Goal: Book appointment/travel/reservation

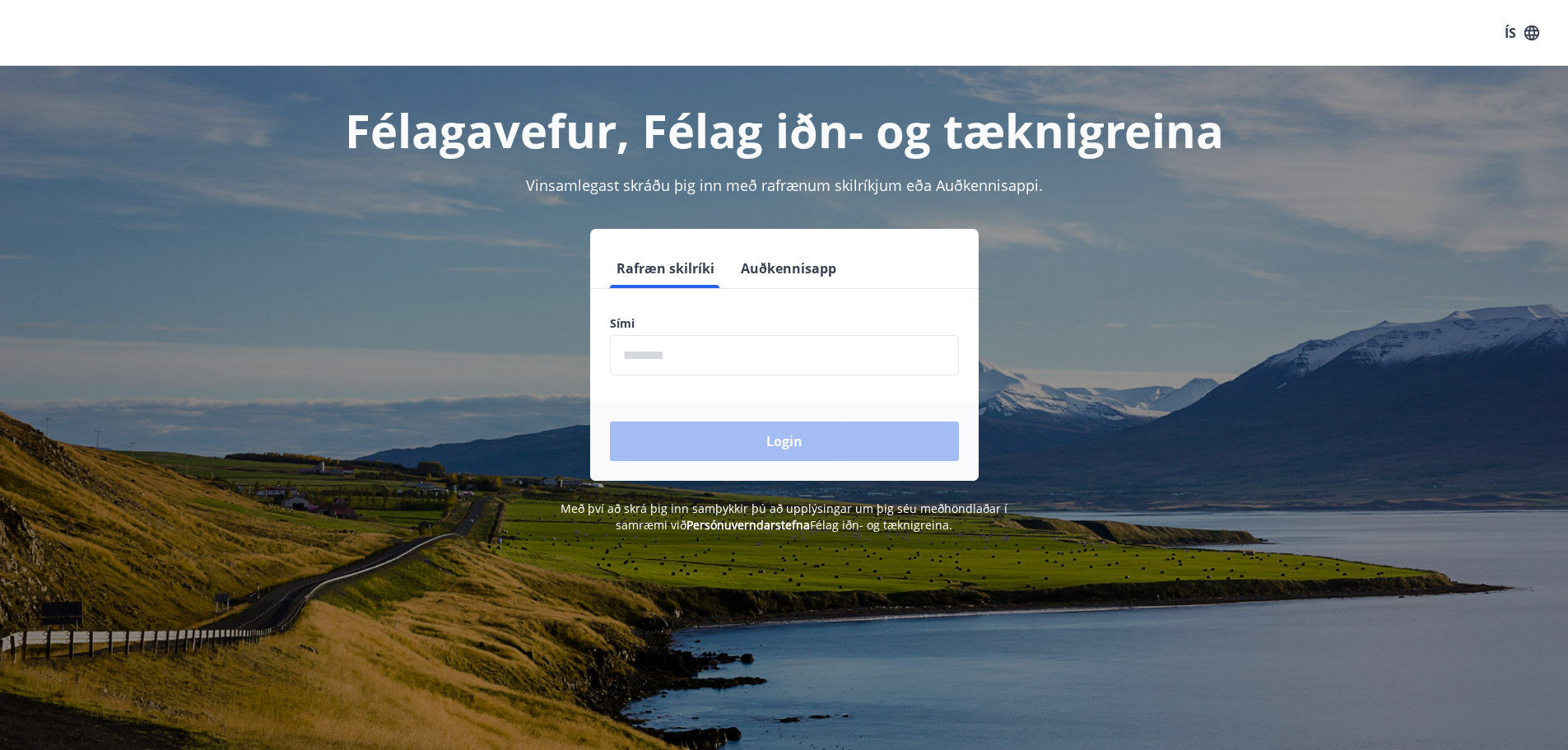
click at [808, 266] on button "Auðkennisapp" at bounding box center [789, 269] width 109 height 39
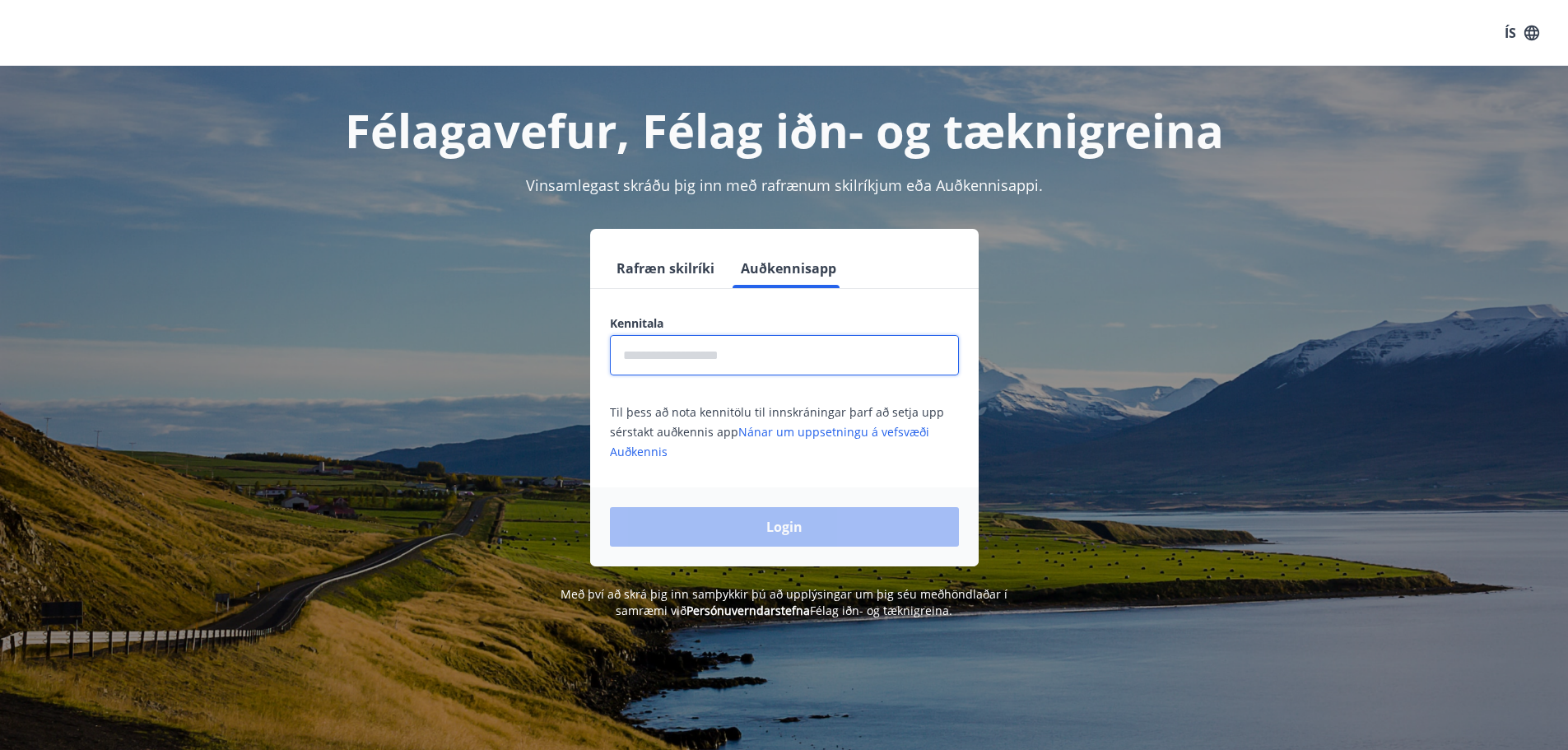
click at [663, 355] on input "text" at bounding box center [784, 354] width 349 height 40
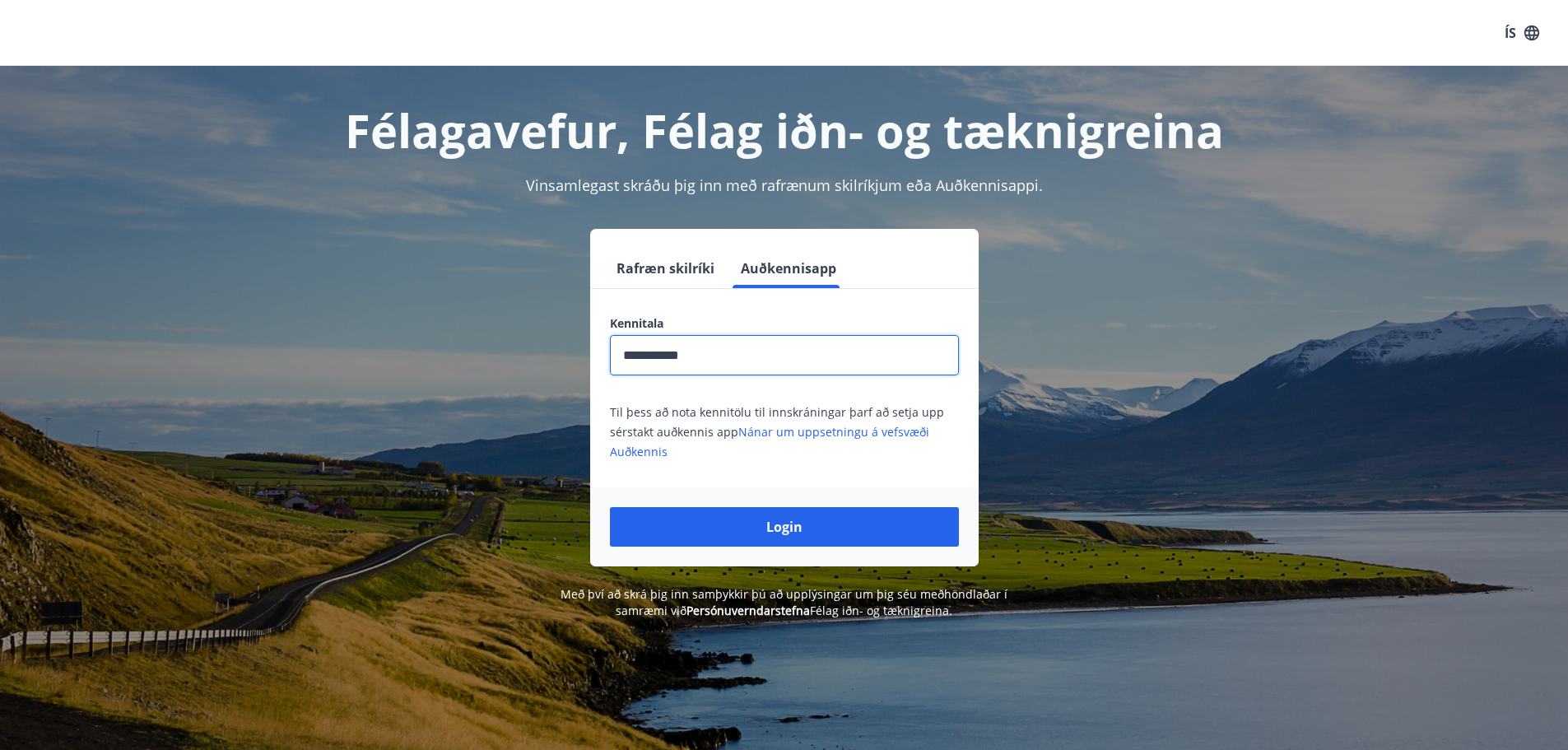
type input "**********"
click at [610, 507] on button "Login" at bounding box center [784, 527] width 349 height 39
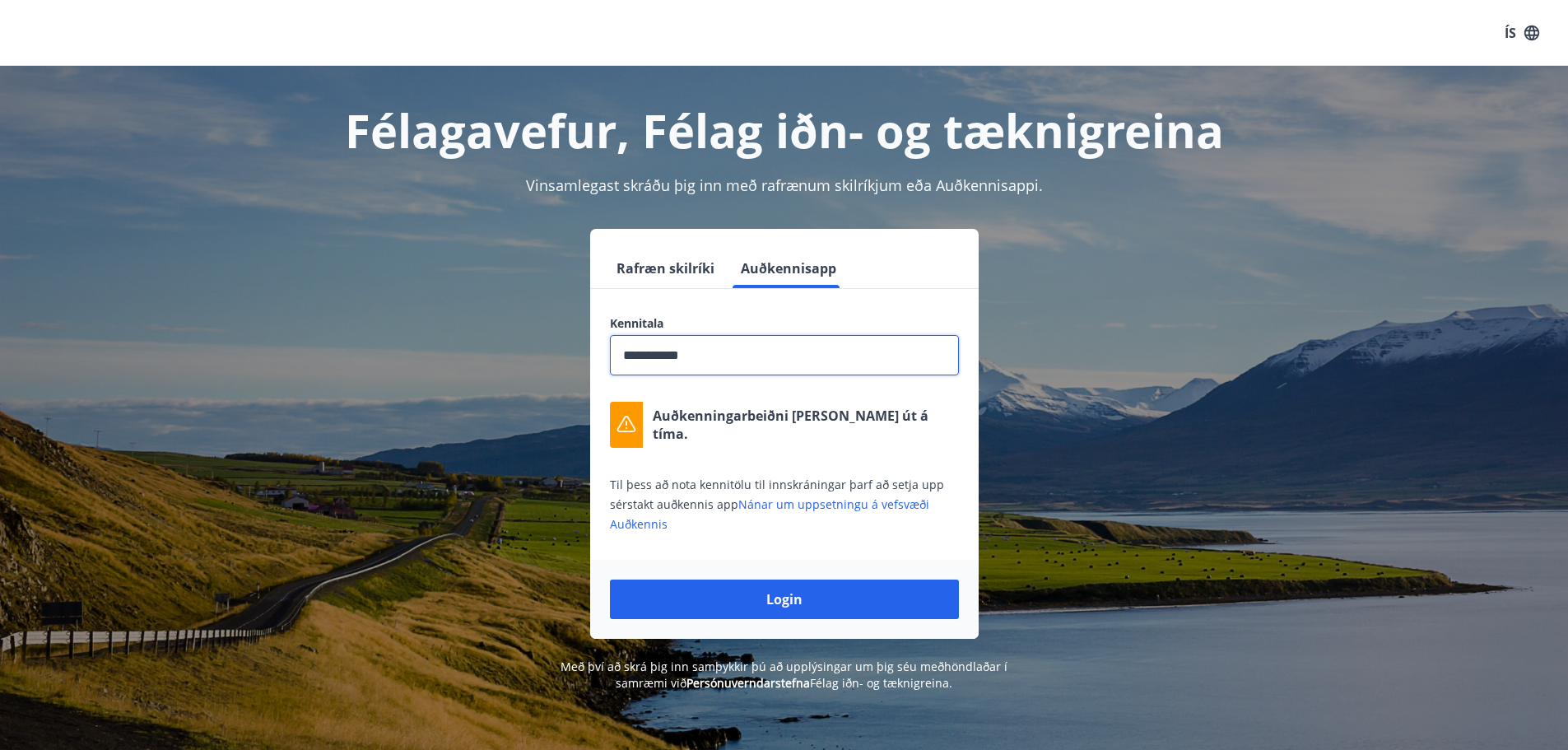
click at [645, 262] on button "Rafræn skilríki" at bounding box center [665, 269] width 111 height 39
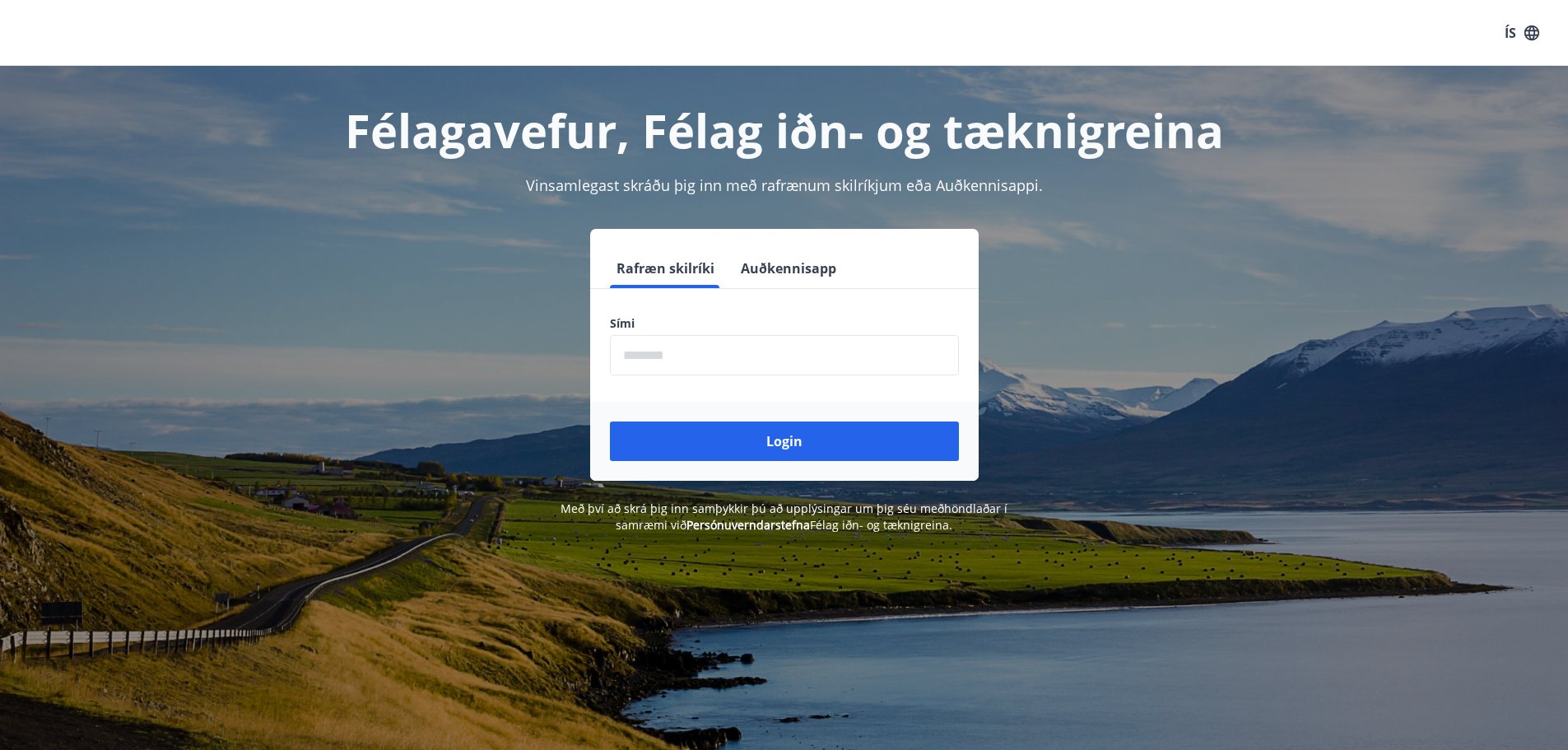
click at [644, 348] on input "phone" at bounding box center [784, 354] width 349 height 40
type input "********"
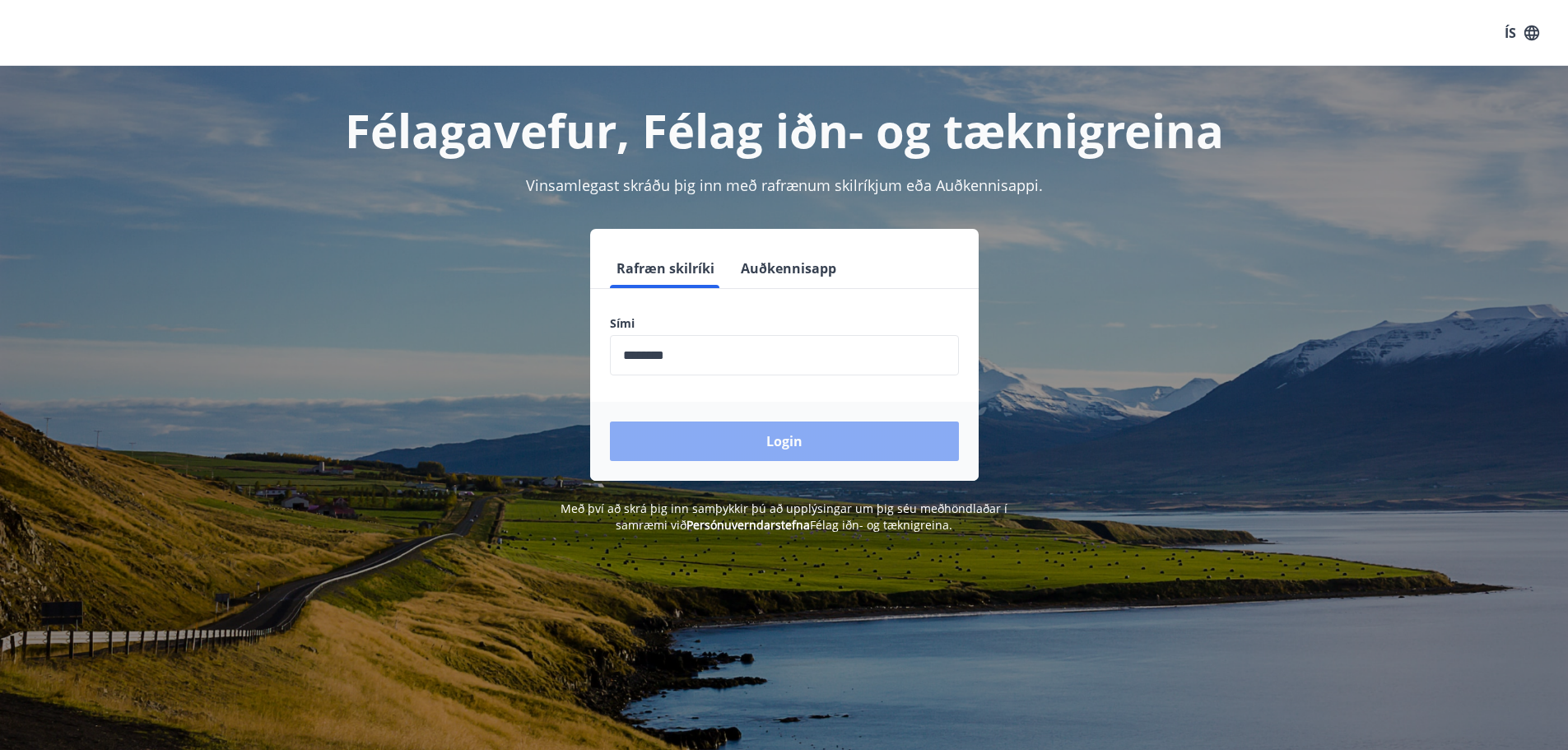
click at [757, 435] on button "Login" at bounding box center [784, 441] width 349 height 39
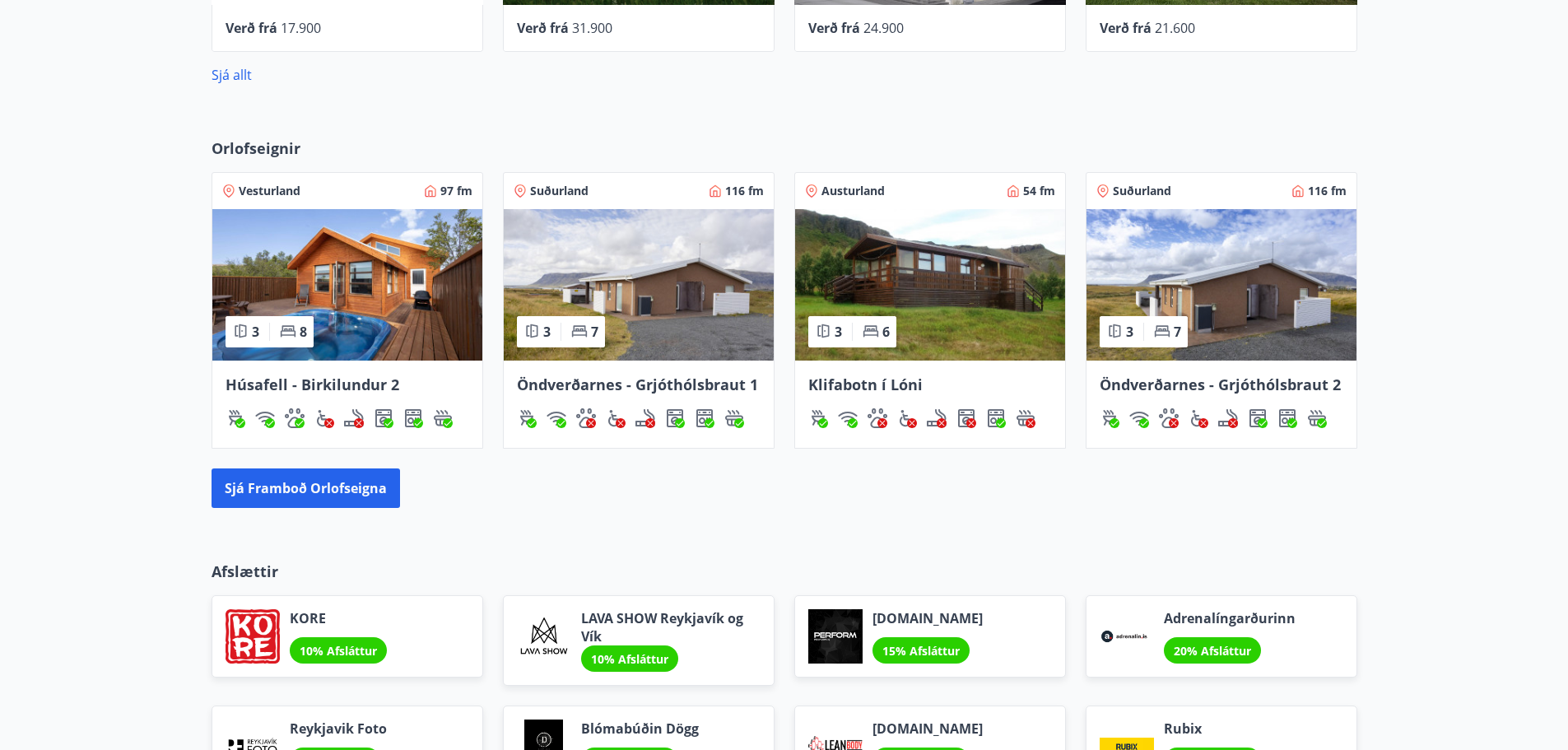
scroll to position [857, 0]
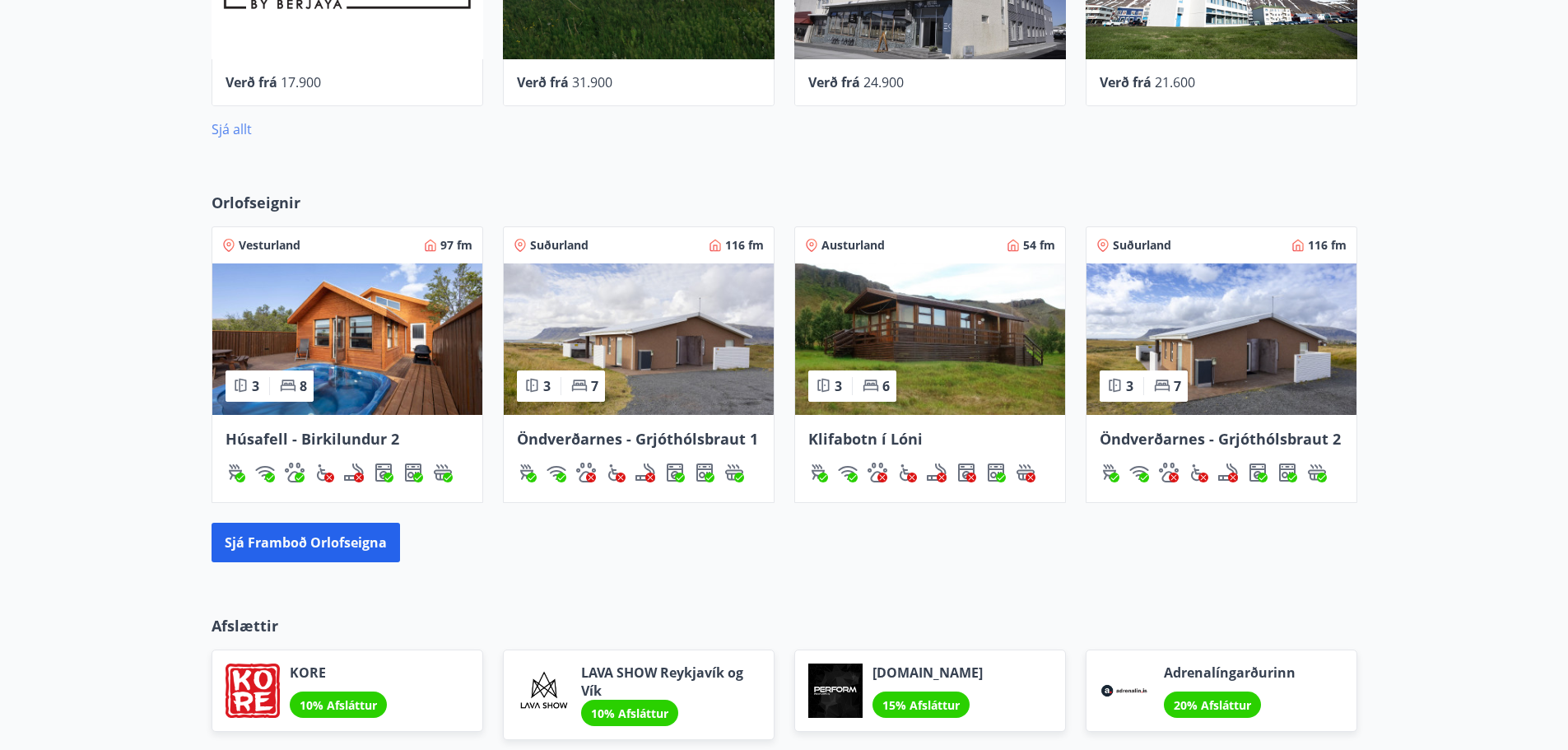
click at [230, 131] on link "Sjá allt" at bounding box center [232, 129] width 40 height 18
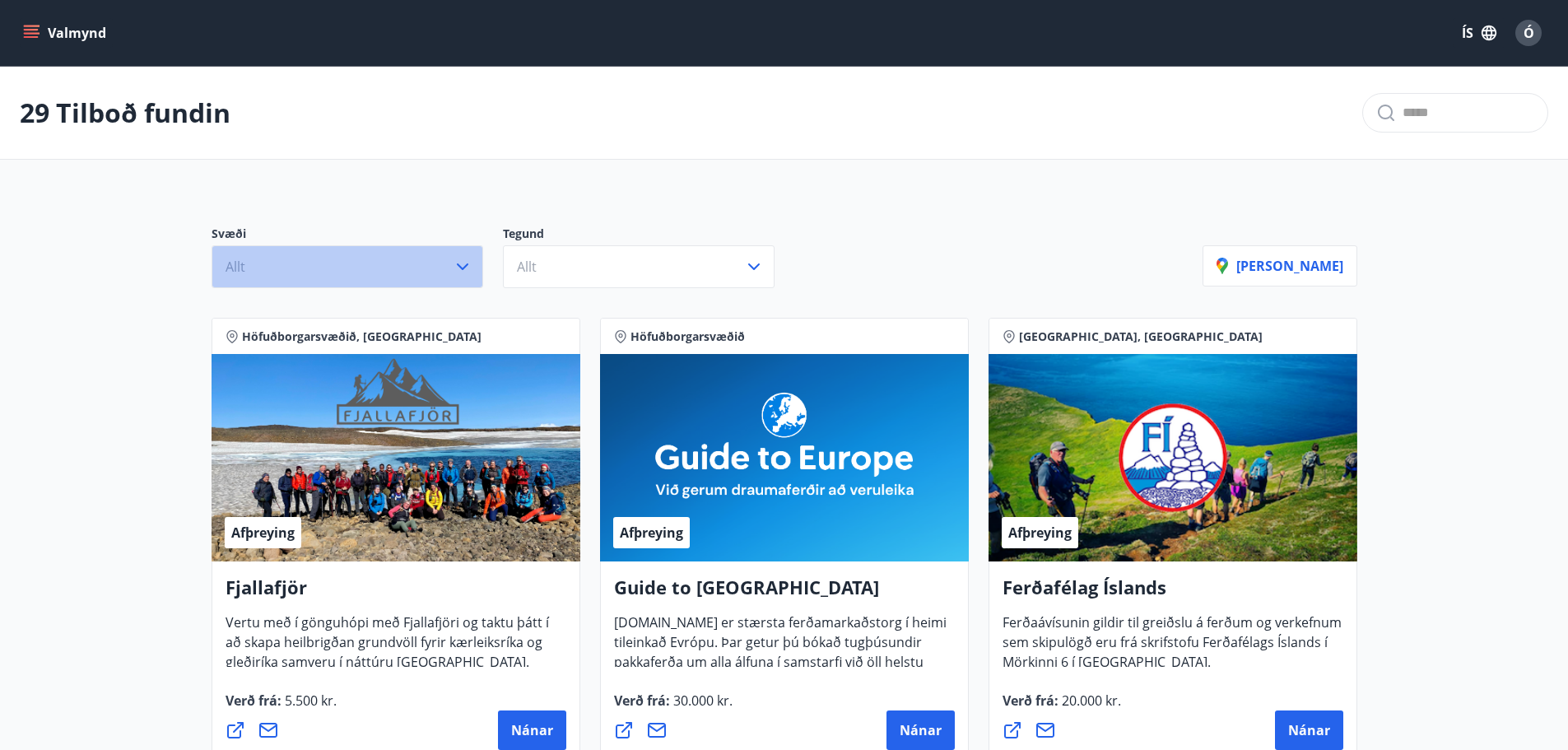
click at [456, 256] on button "Allt" at bounding box center [348, 267] width 272 height 43
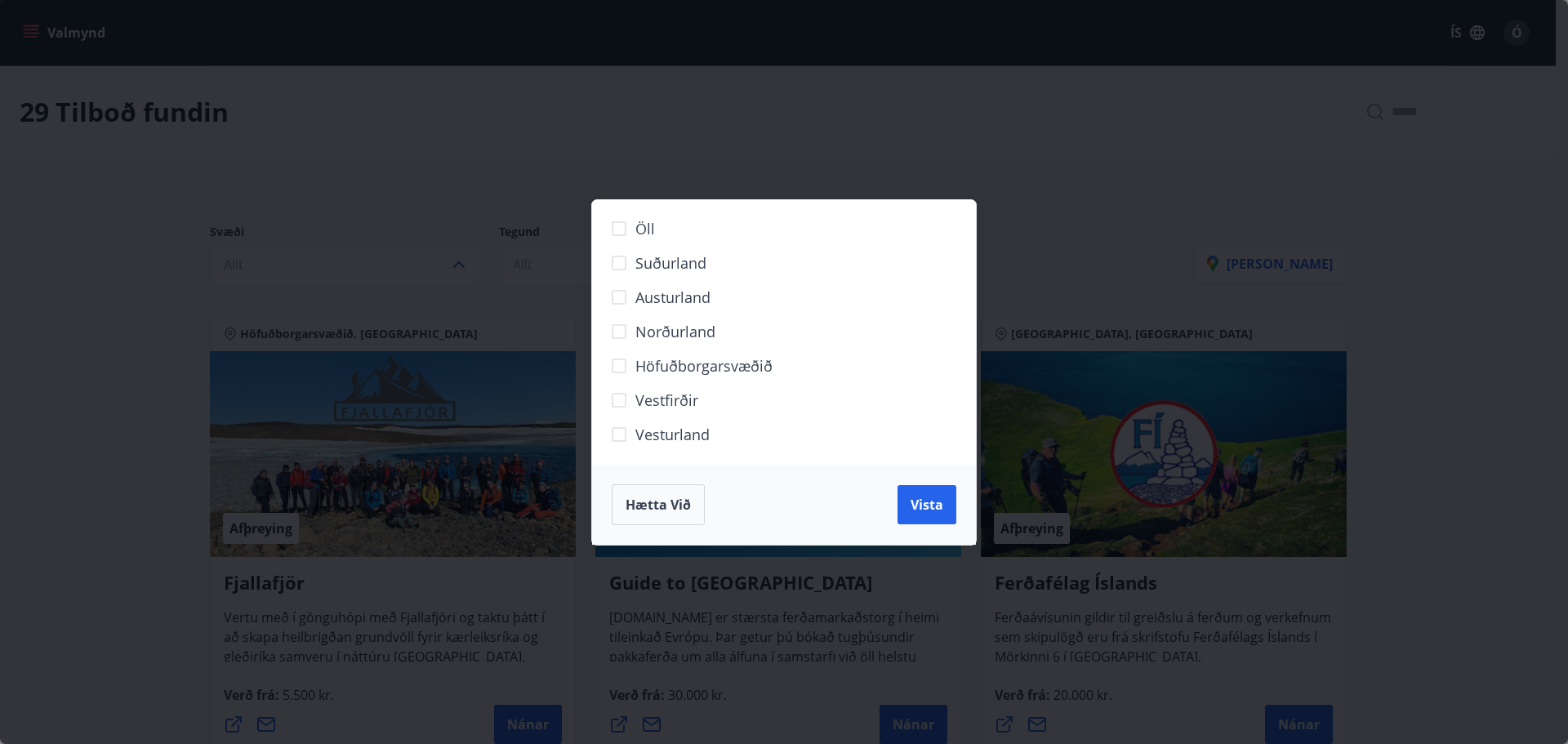
click at [649, 321] on span "Norðurland" at bounding box center [675, 331] width 80 height 21
click at [910, 501] on button "Vista" at bounding box center [926, 505] width 59 height 39
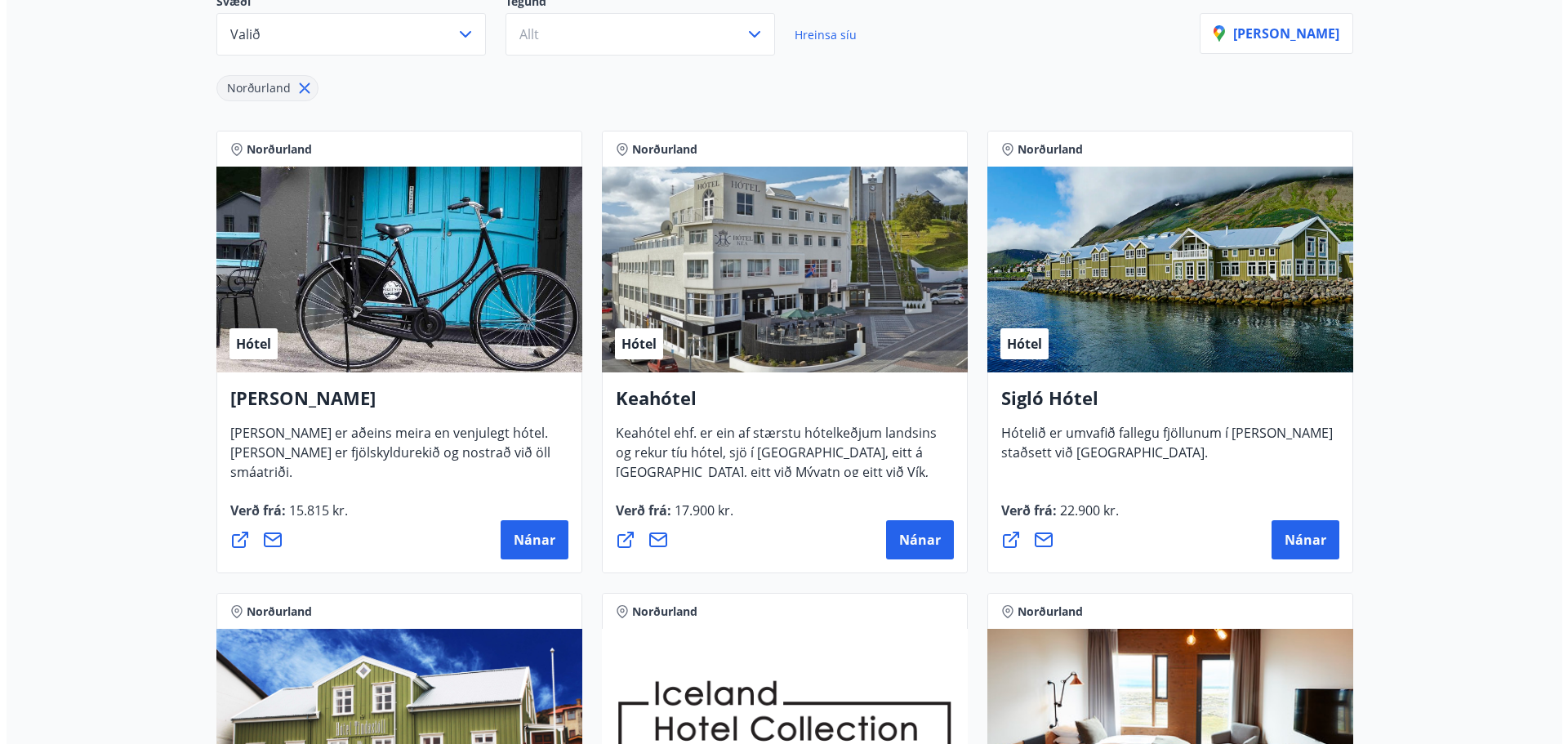
scroll to position [327, 0]
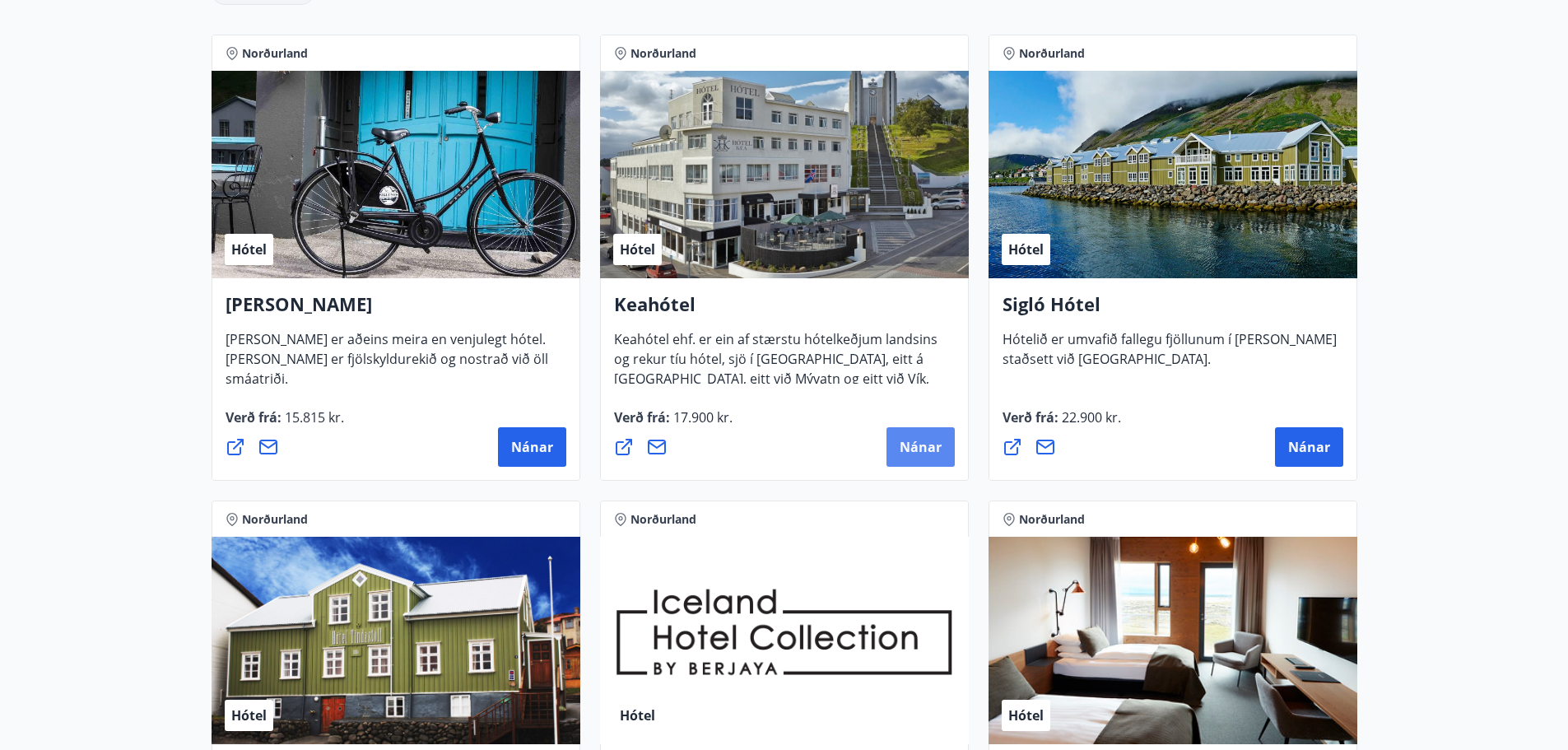
click at [904, 446] on span "Nánar" at bounding box center [920, 446] width 42 height 18
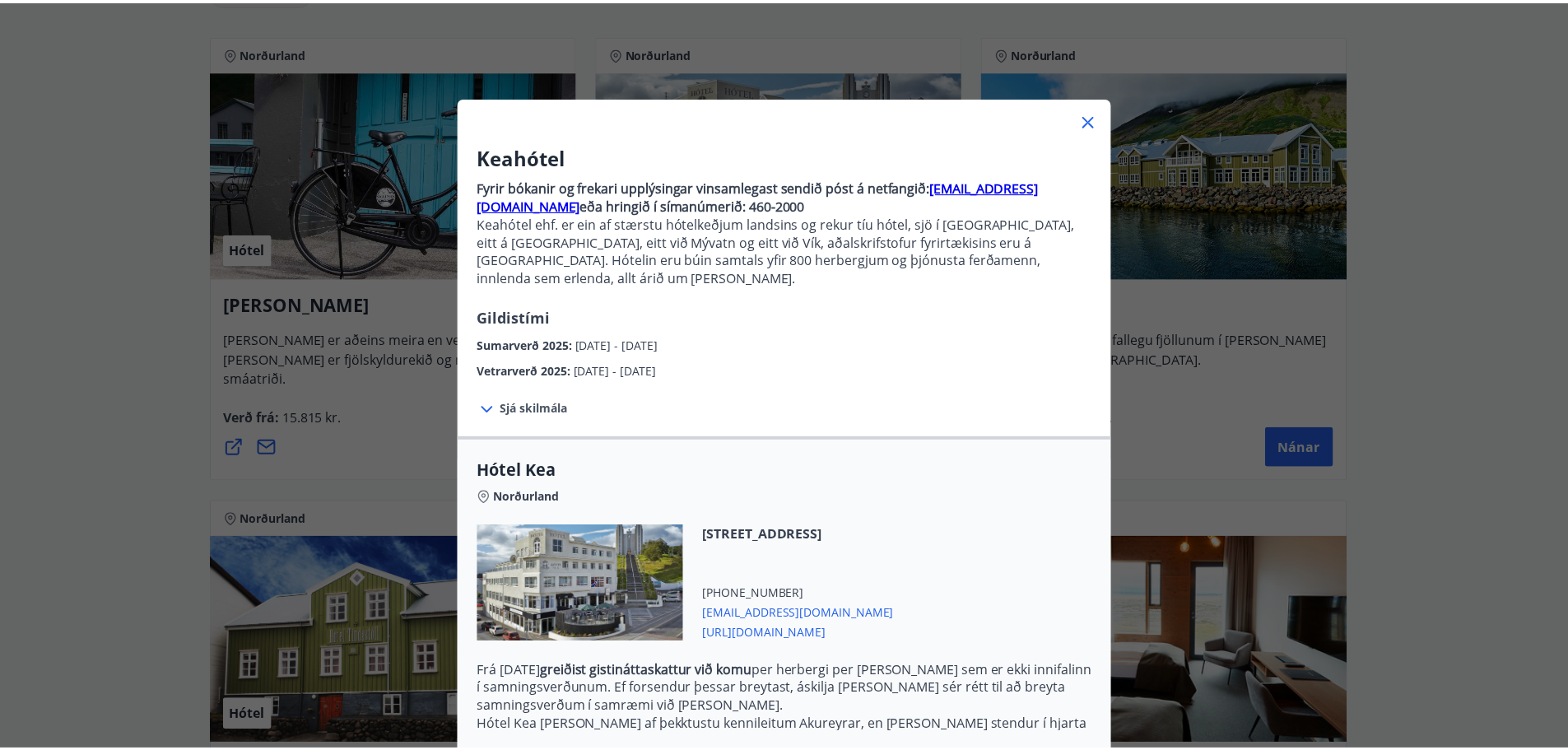
scroll to position [0, 0]
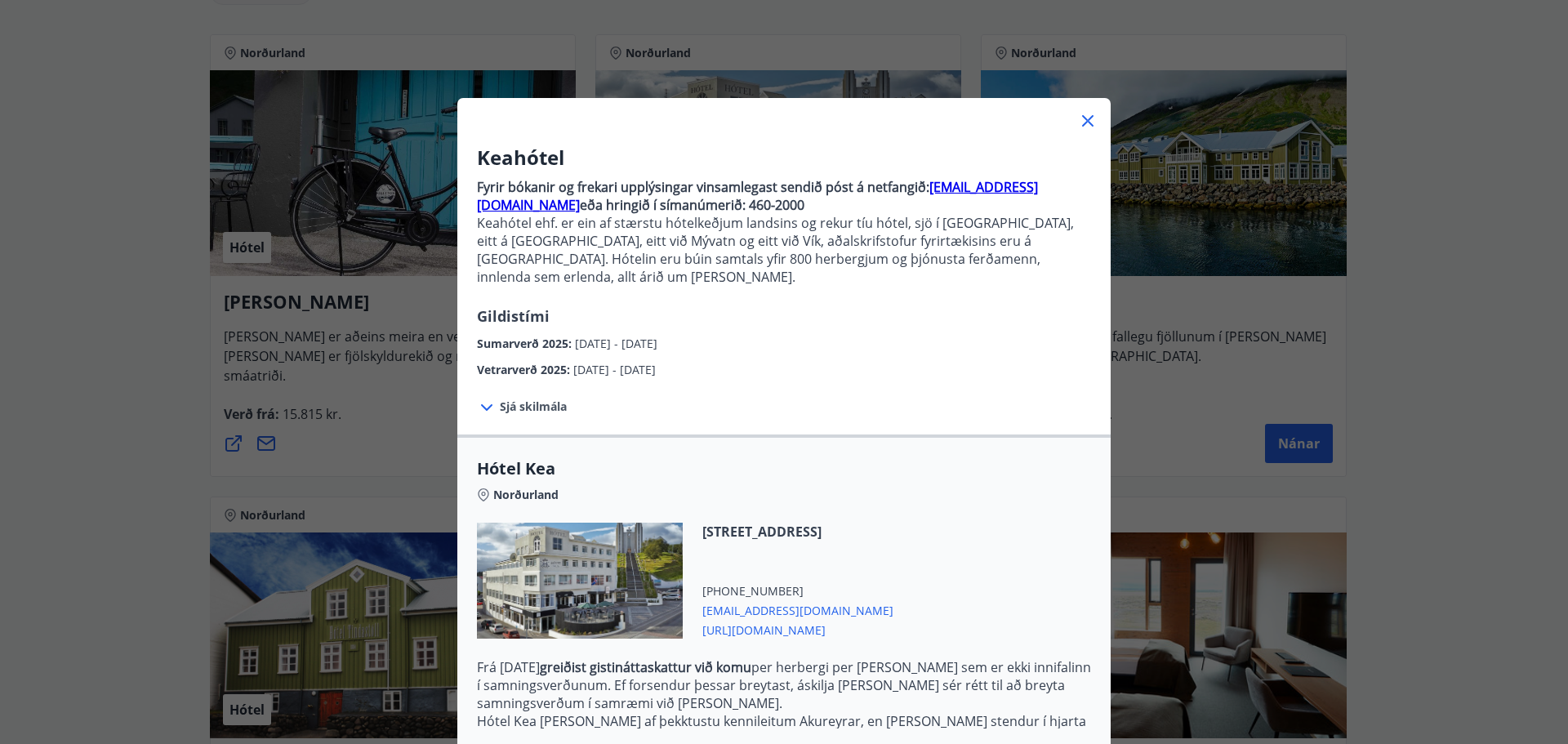
click at [1078, 122] on icon at bounding box center [1087, 120] width 20 height 20
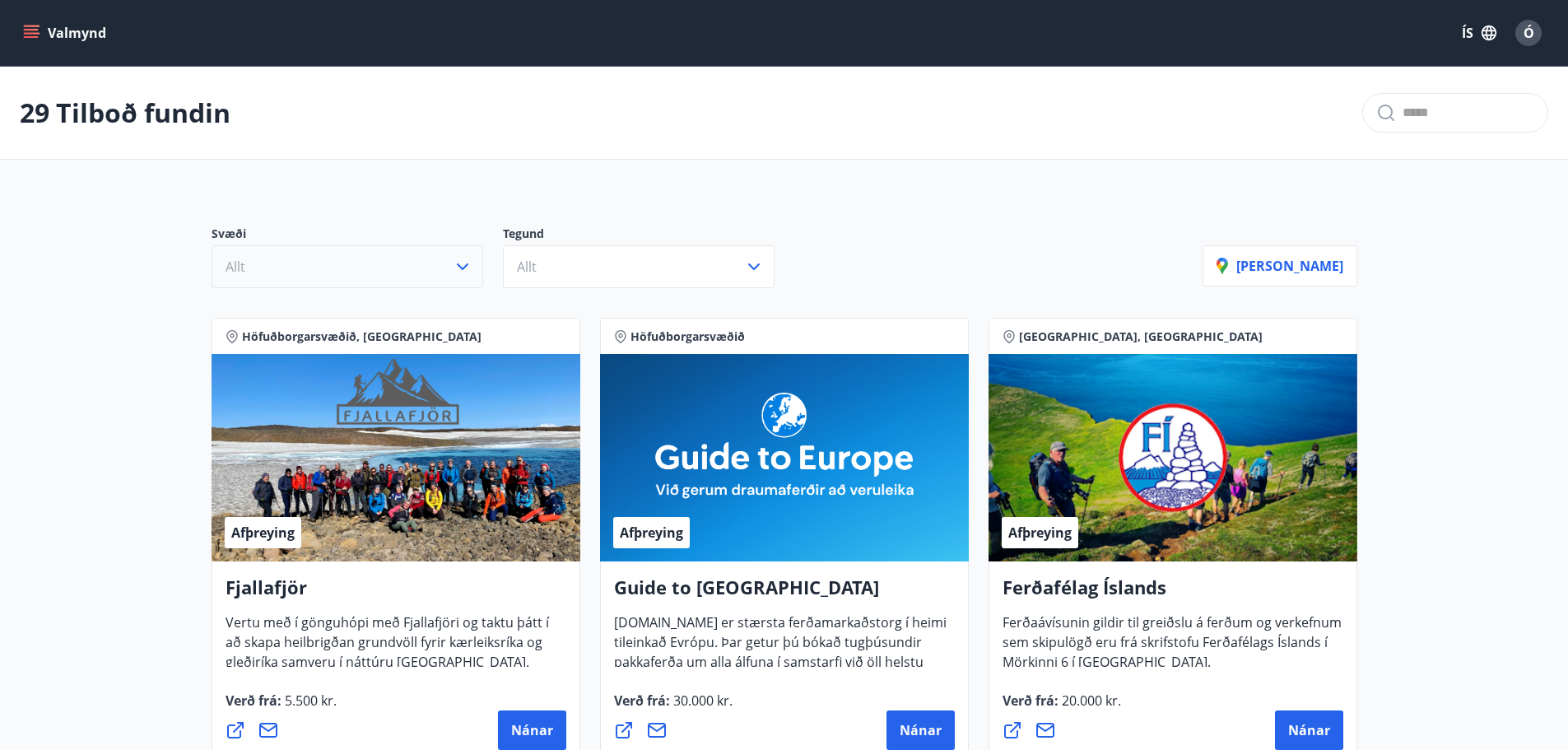
click at [462, 260] on icon "button" at bounding box center [463, 266] width 20 height 20
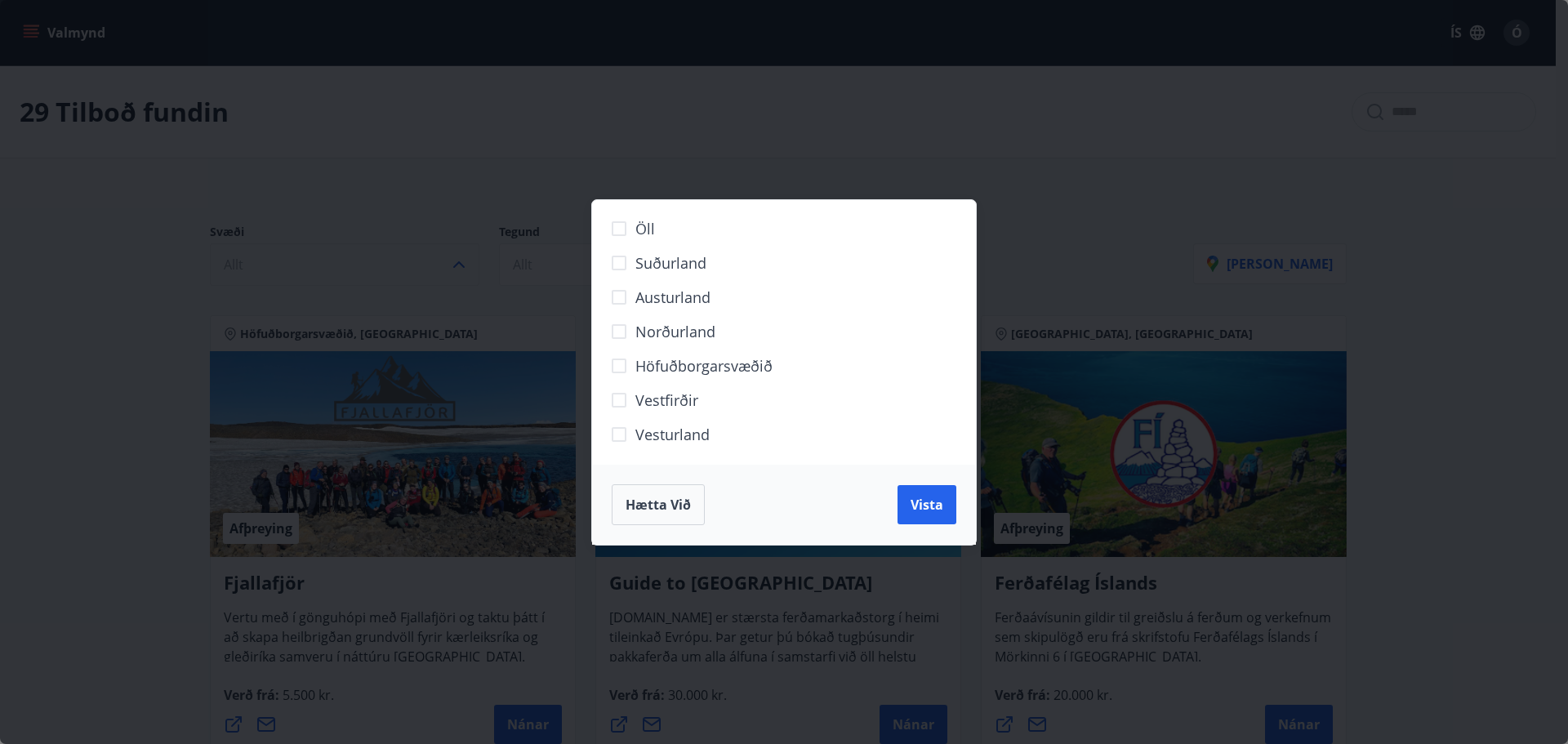
click at [665, 333] on span "Norðurland" at bounding box center [675, 331] width 80 height 21
click at [911, 506] on span "Vista" at bounding box center [927, 504] width 32 height 18
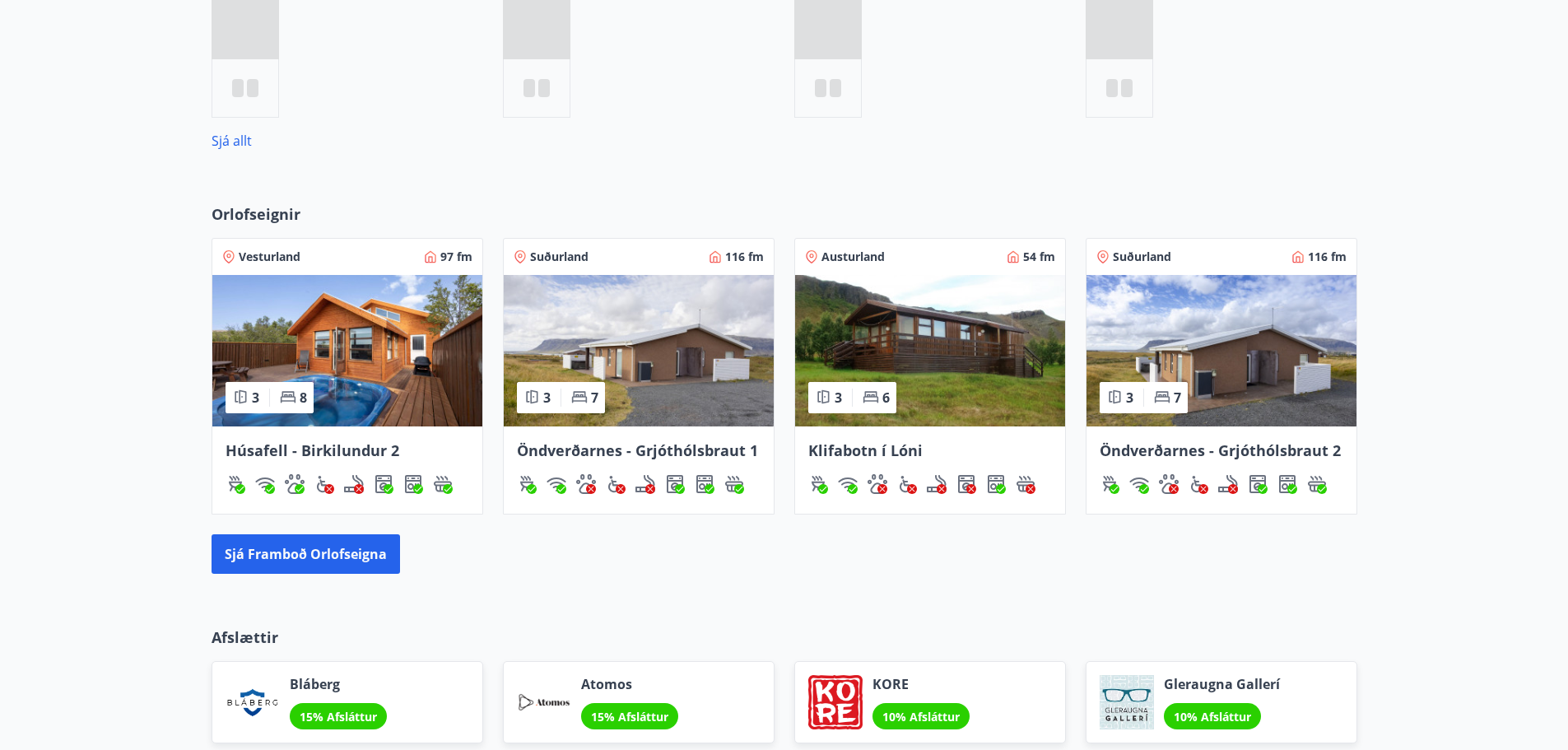
scroll to position [906, 0]
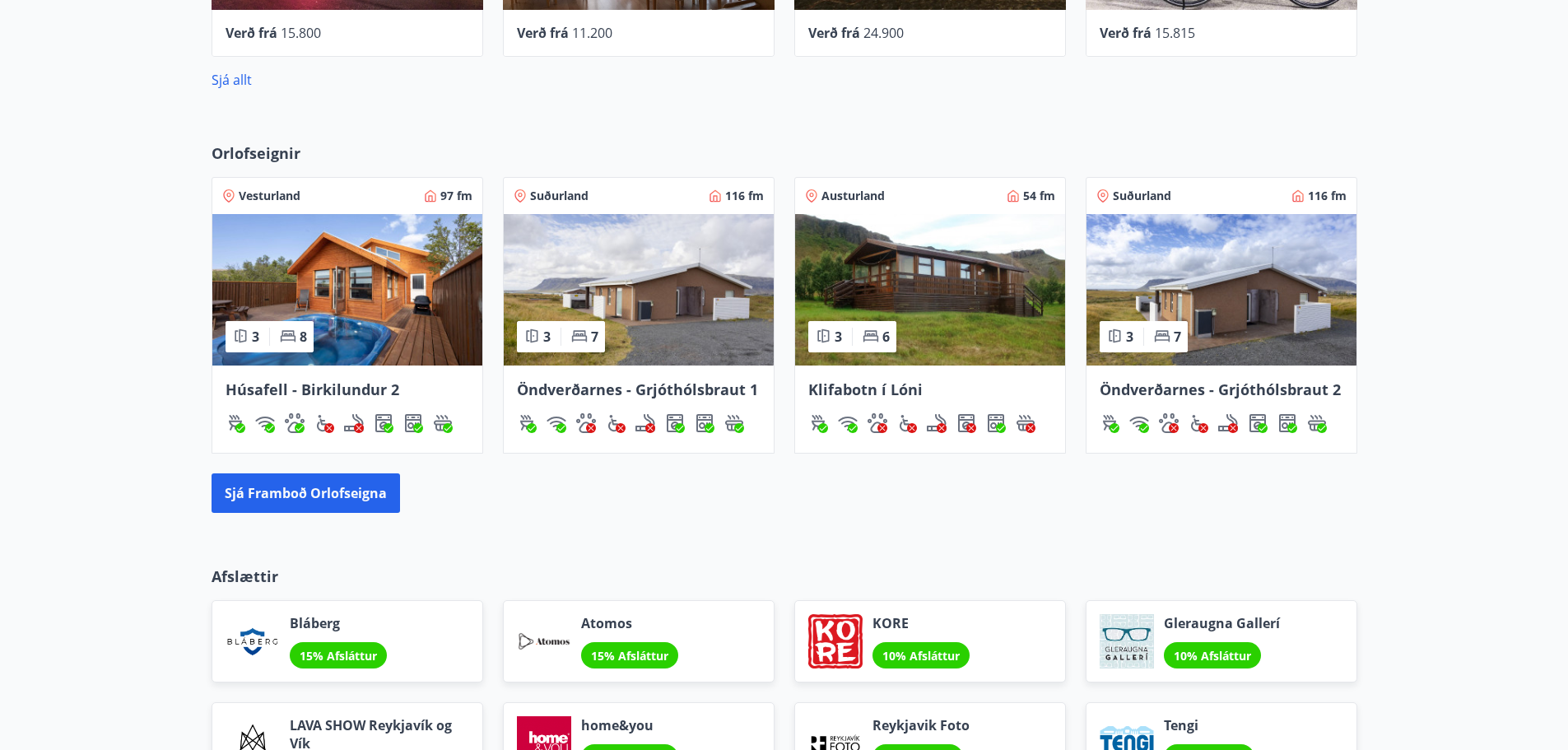
click at [340, 189] on div "Vesturland 97 fm" at bounding box center [348, 196] width 251 height 16
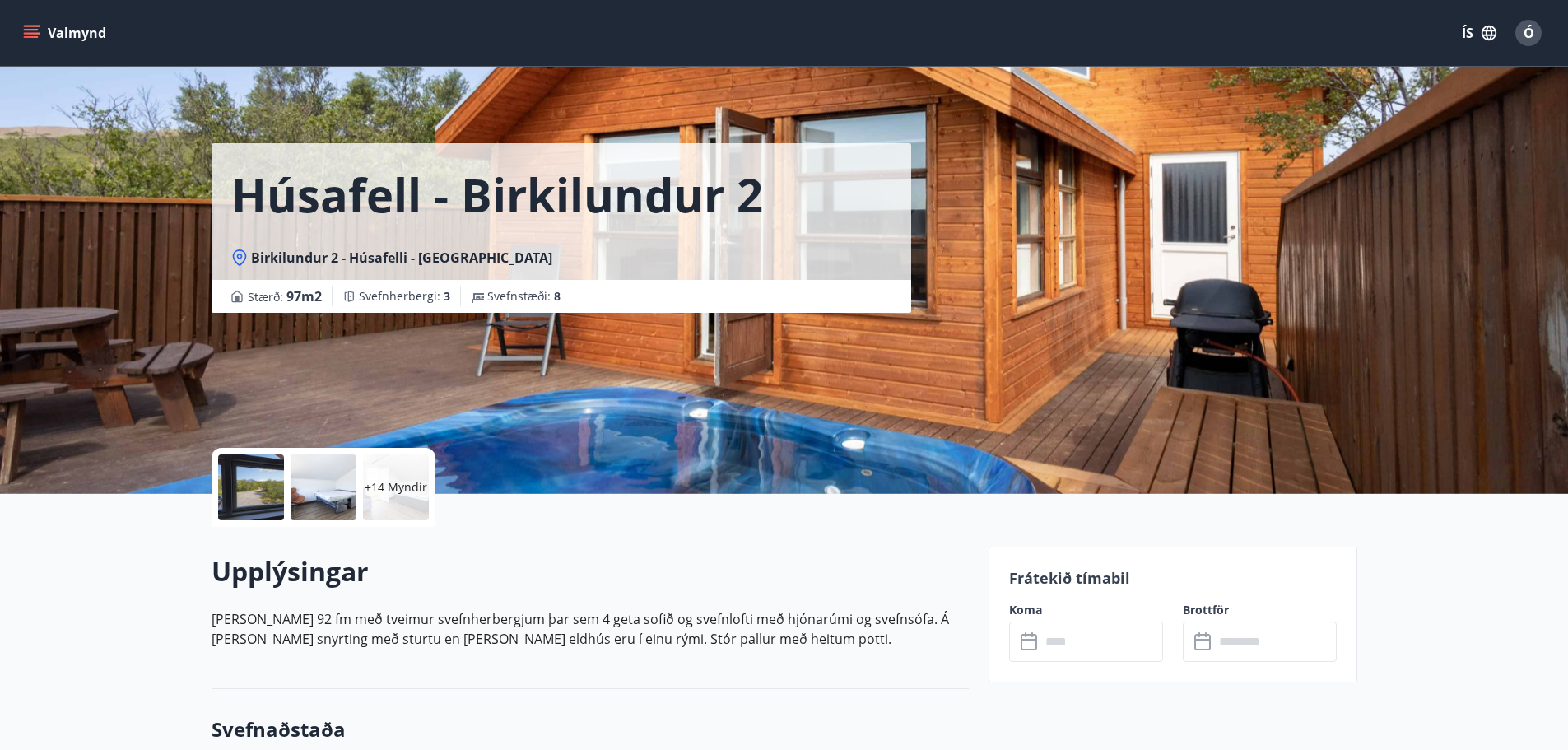
click at [68, 33] on button "Valmynd" at bounding box center [66, 33] width 93 height 30
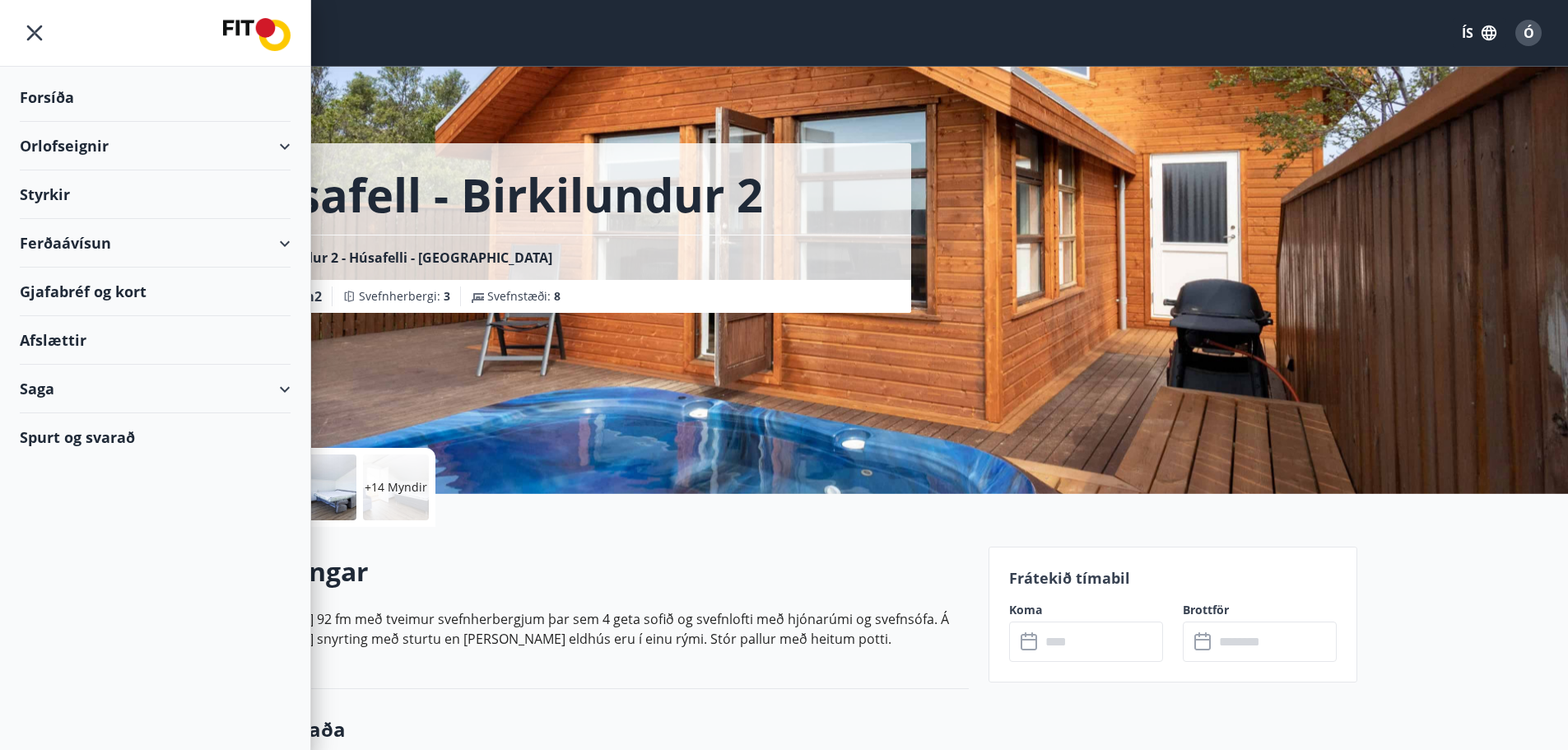
click at [285, 143] on div "Orlofseignir" at bounding box center [155, 146] width 271 height 49
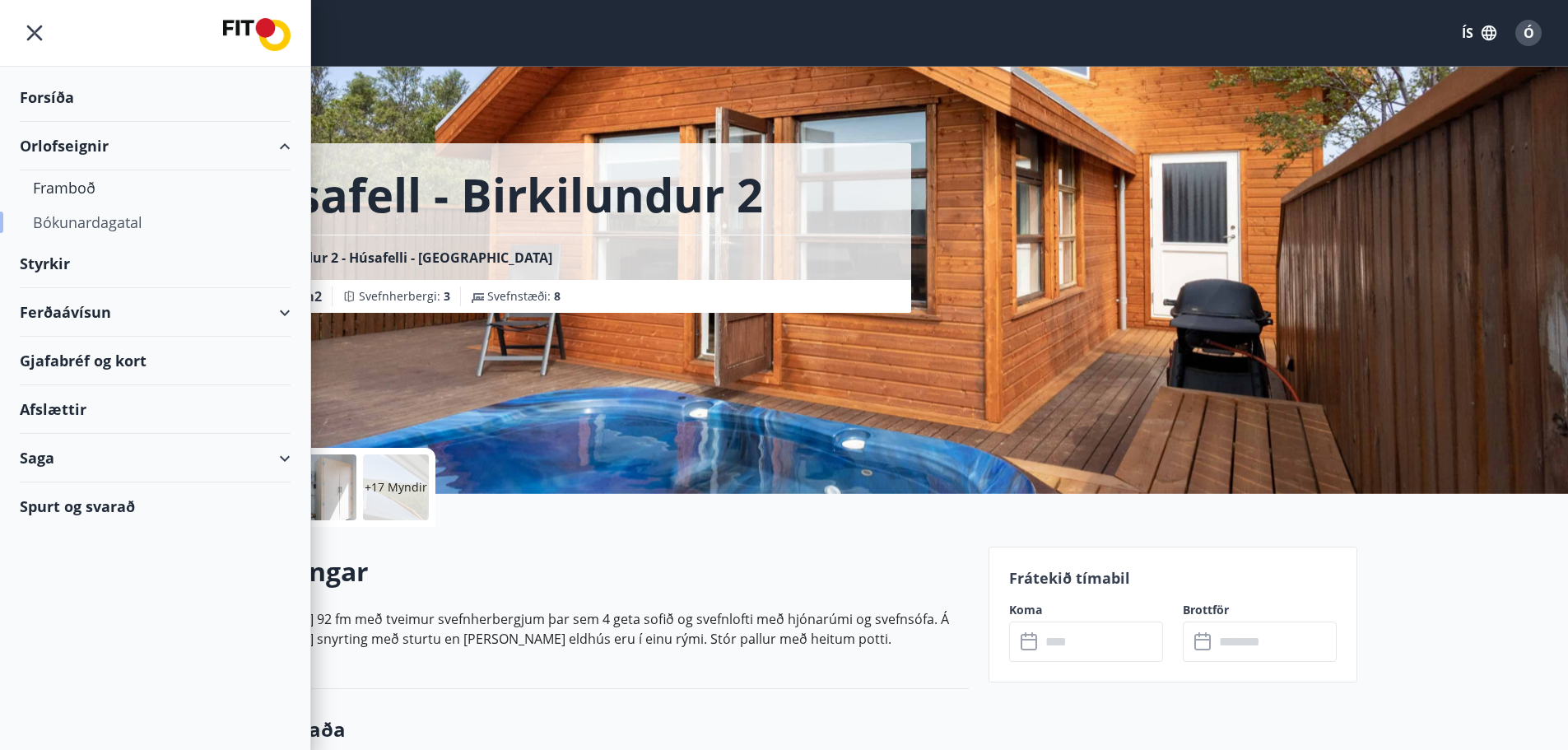
click at [83, 223] on div "Bókunardagatal" at bounding box center [154, 222] width 245 height 34
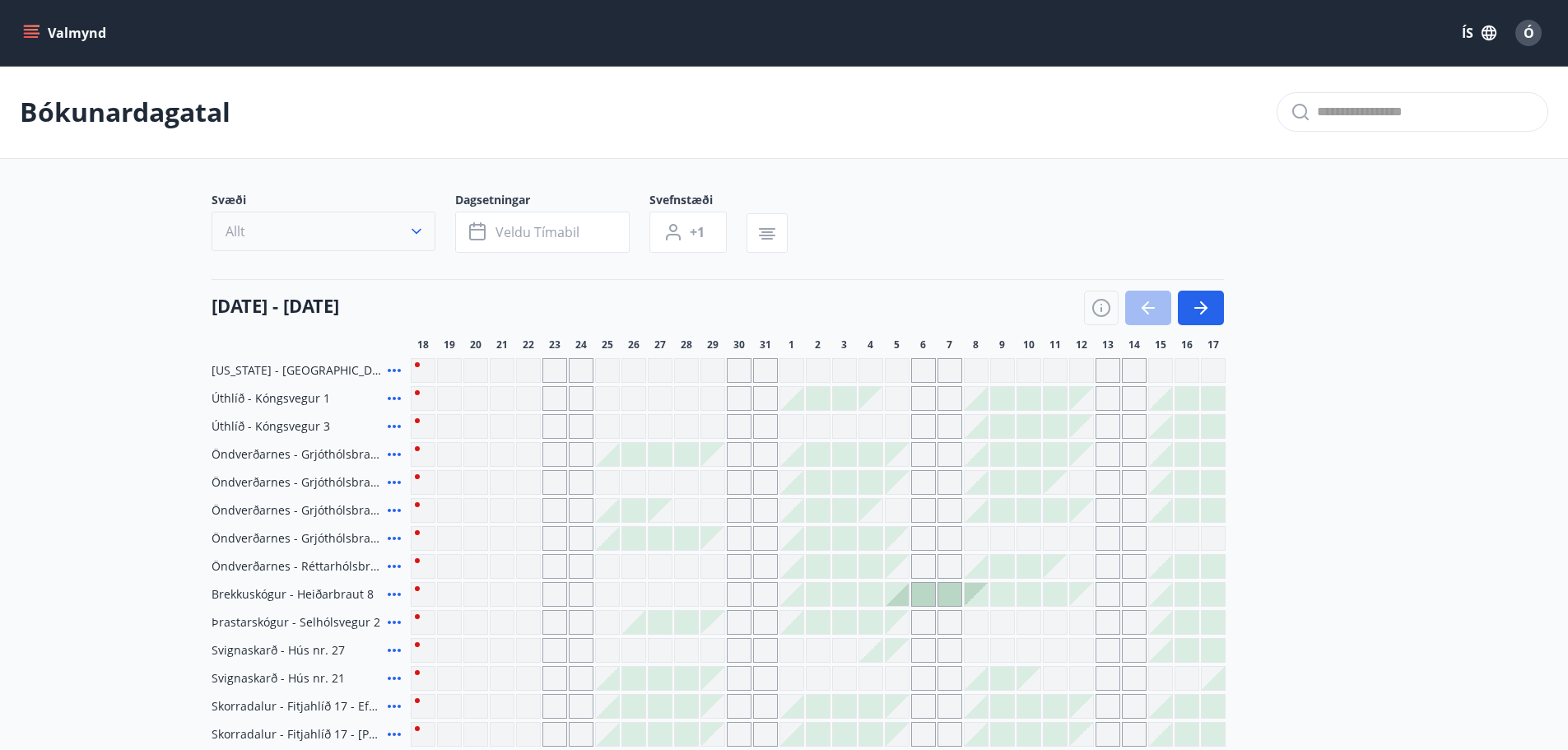
click at [415, 232] on icon "button" at bounding box center [417, 232] width 10 height 6
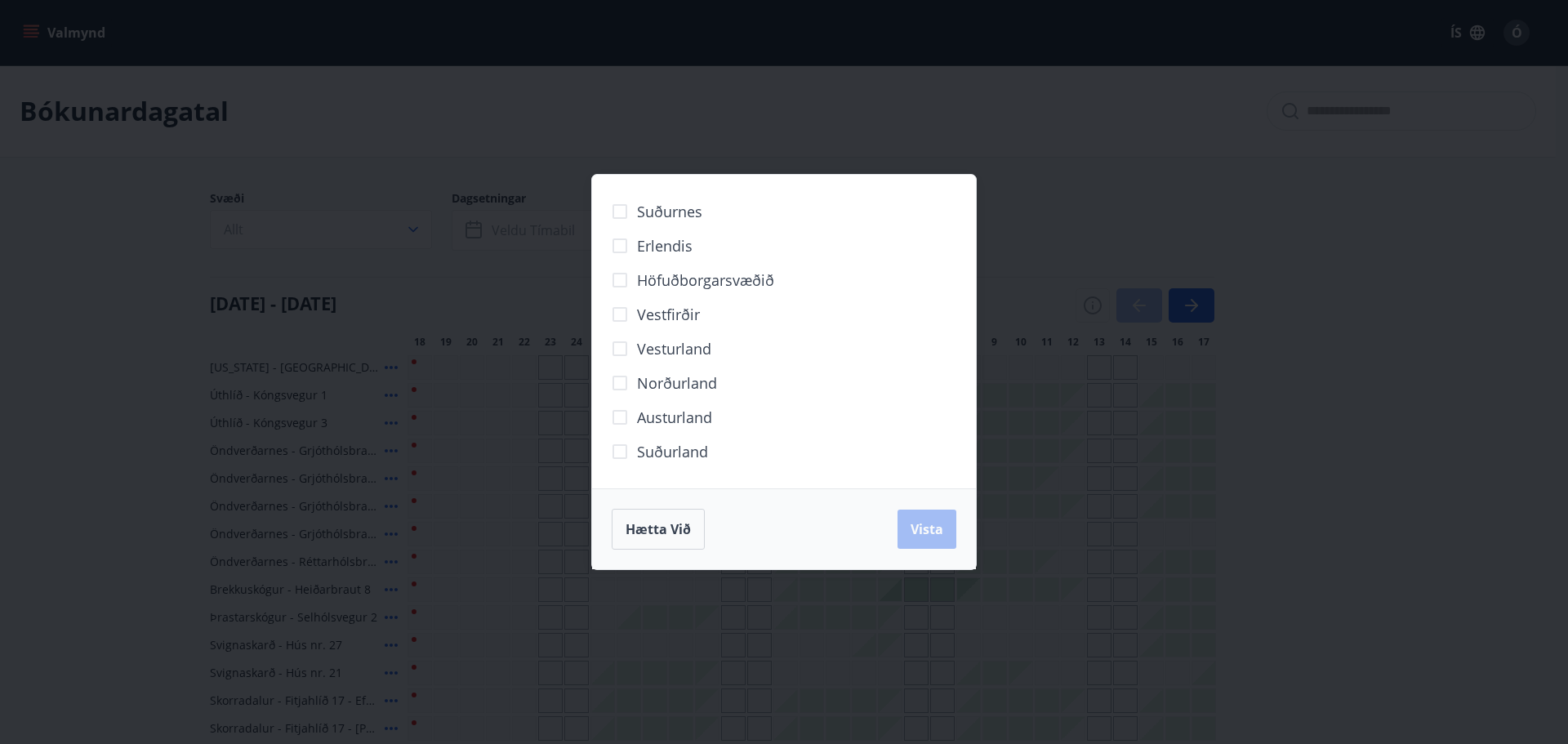
click at [677, 378] on span "Norðurland" at bounding box center [677, 382] width 80 height 21
click at [907, 529] on button "Vista" at bounding box center [926, 529] width 59 height 39
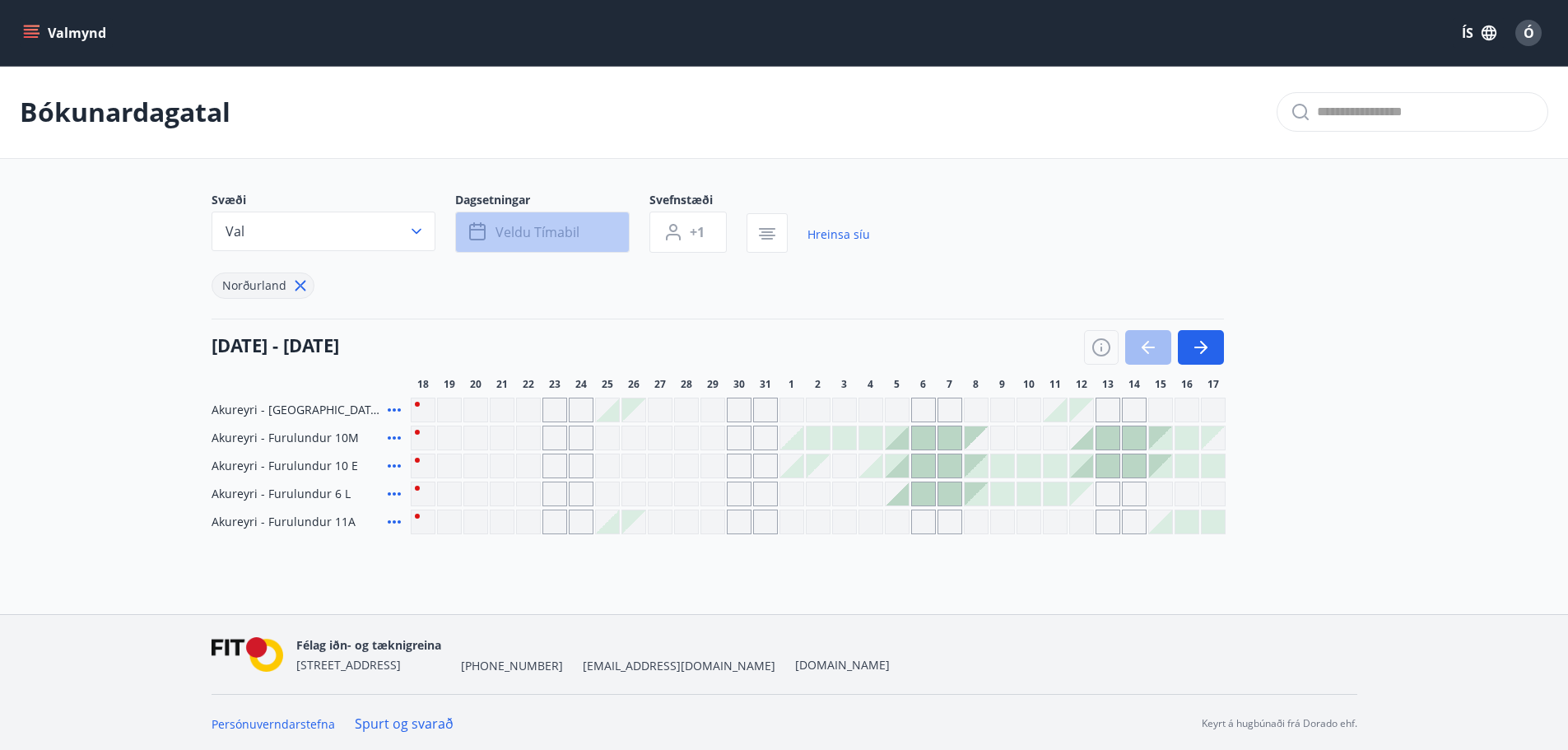
click at [512, 227] on span "Veldu tímabil" at bounding box center [537, 232] width 84 height 18
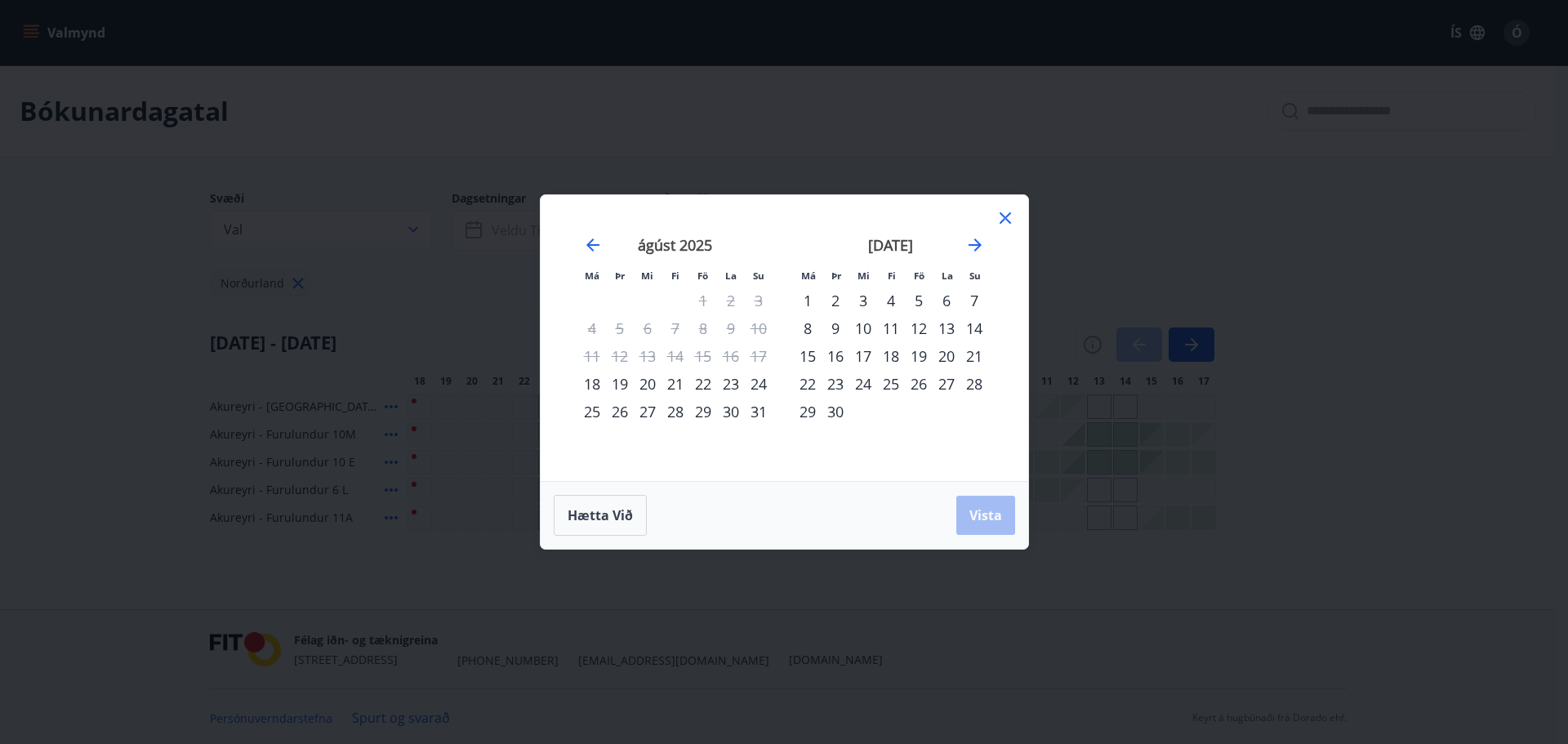
click at [673, 386] on div "21" at bounding box center [675, 384] width 28 height 28
click at [590, 412] on div "25" at bounding box center [592, 411] width 28 height 28
click at [997, 514] on span "Vista" at bounding box center [986, 515] width 32 height 18
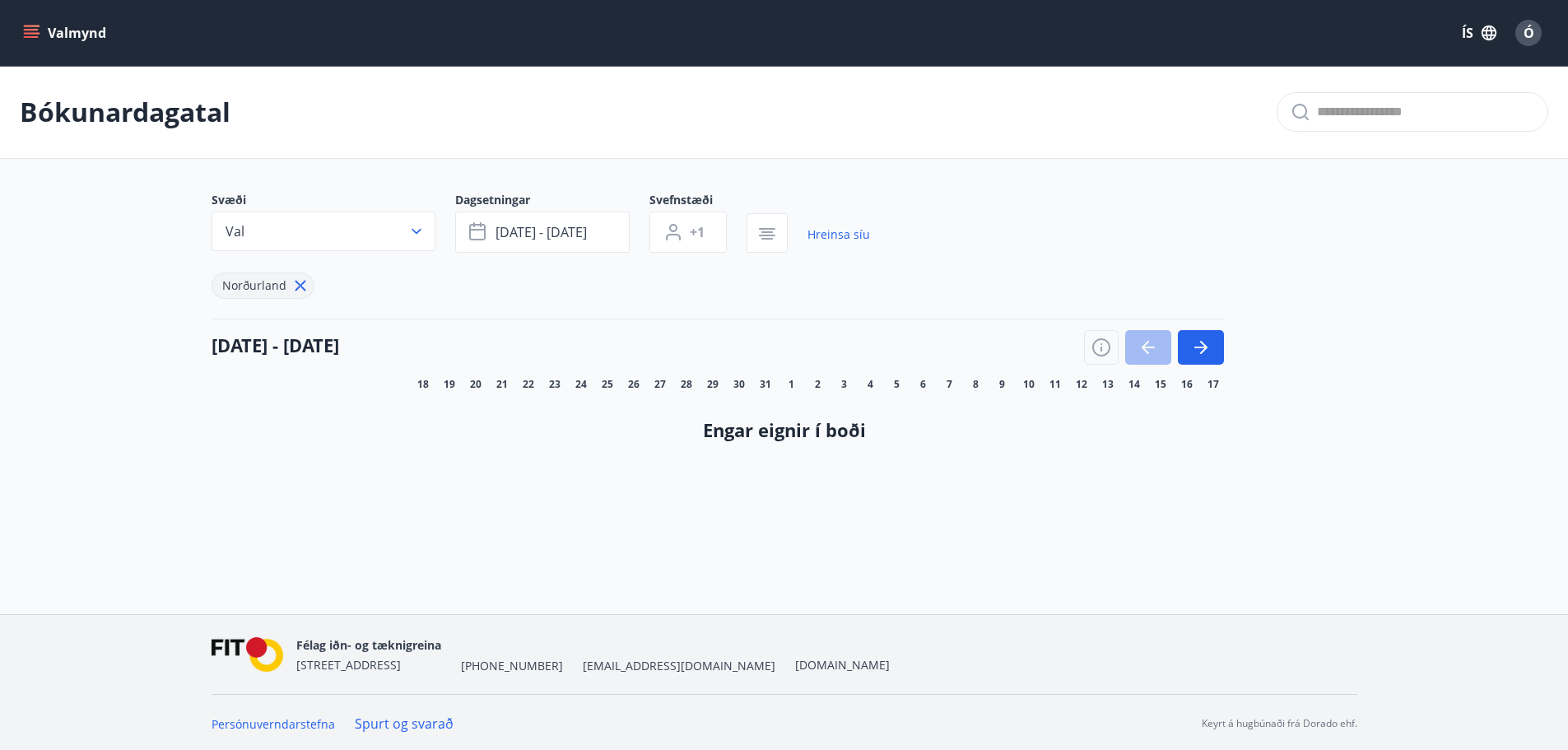
click at [332, 290] on div "Norðurland" at bounding box center [541, 275] width 658 height 46
click at [342, 274] on div "Norðurland" at bounding box center [541, 275] width 658 height 46
click at [418, 228] on icon "button" at bounding box center [416, 231] width 16 height 16
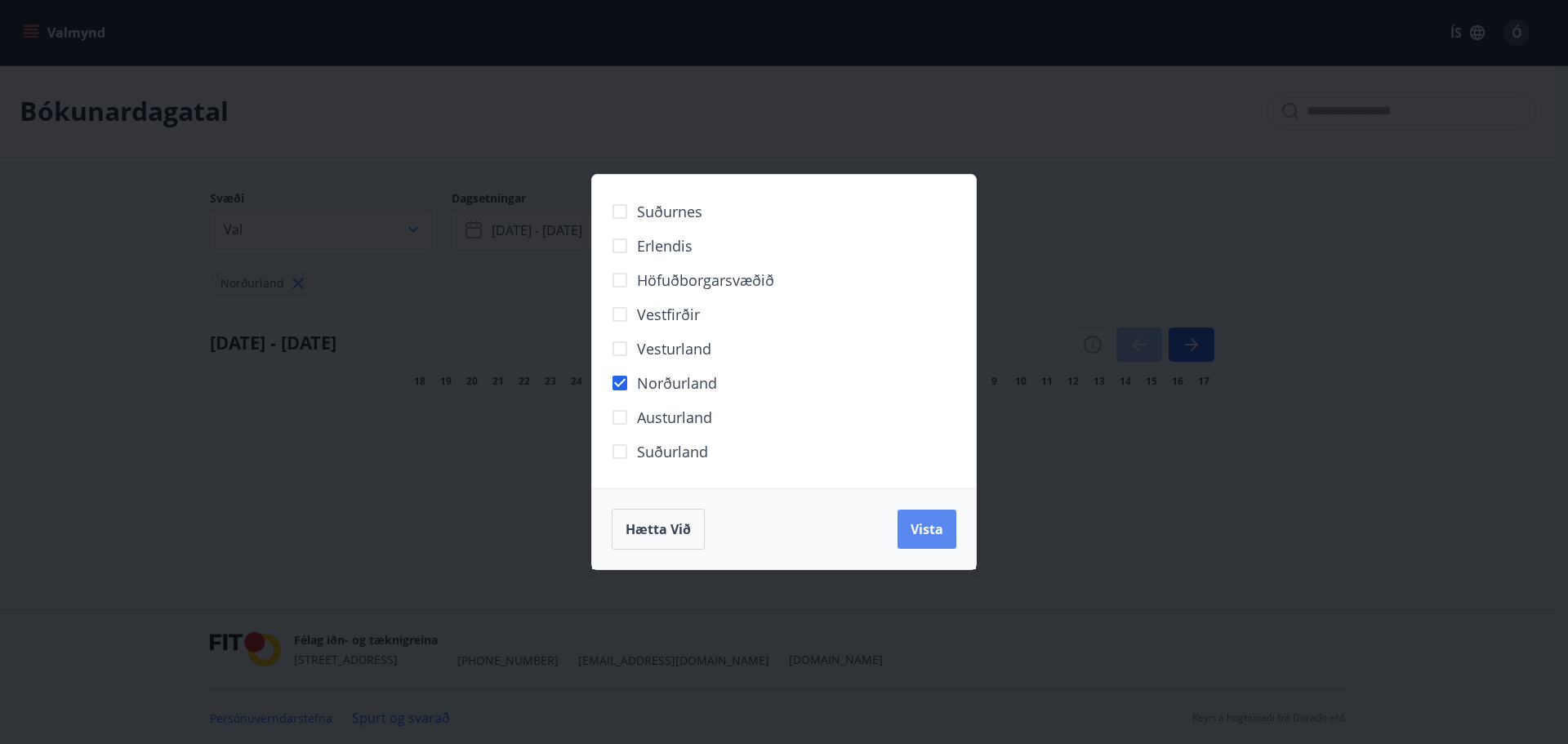
click at [918, 522] on span "Vista" at bounding box center [927, 529] width 32 height 18
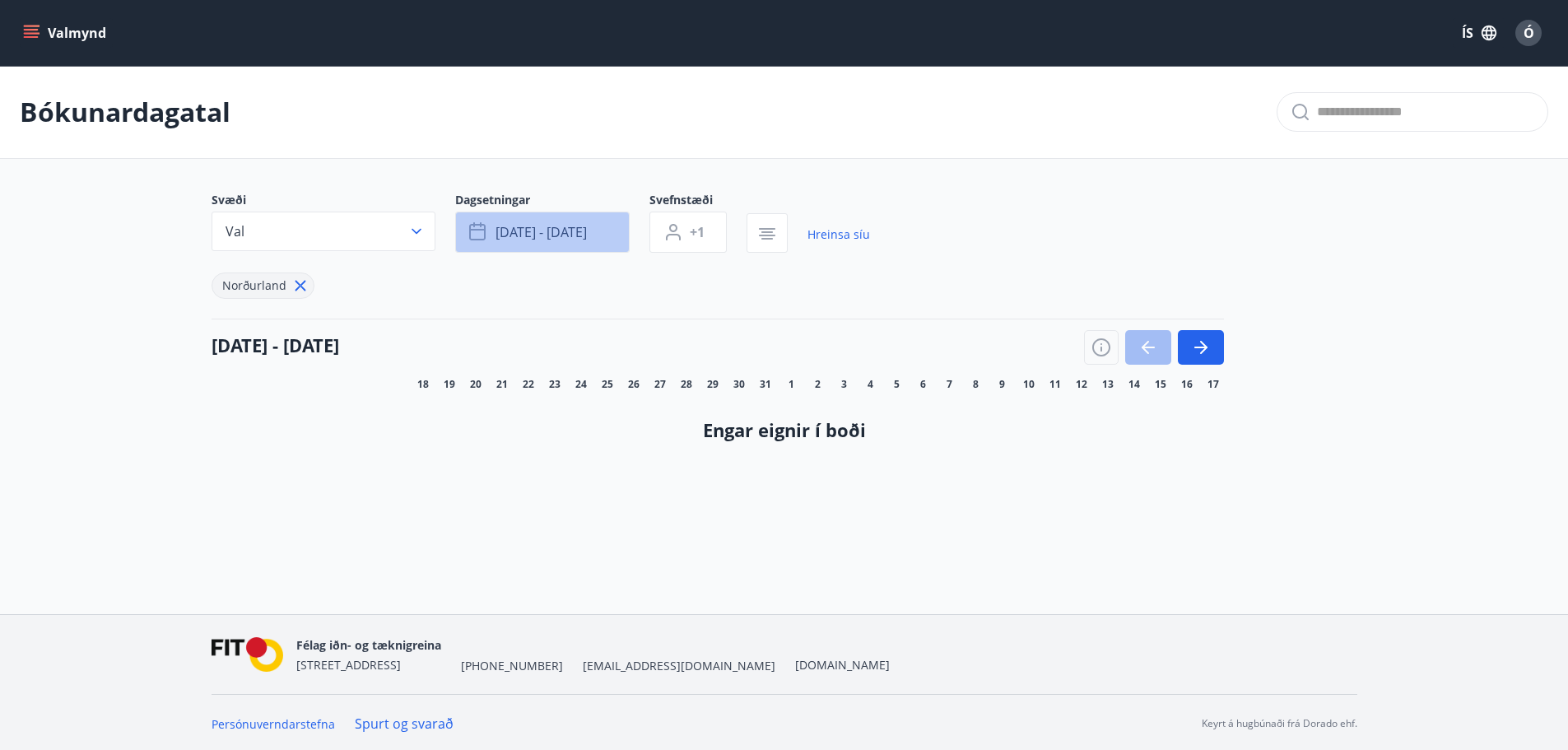
click at [532, 227] on span "[DATE] - [DATE]" at bounding box center [541, 232] width 91 height 18
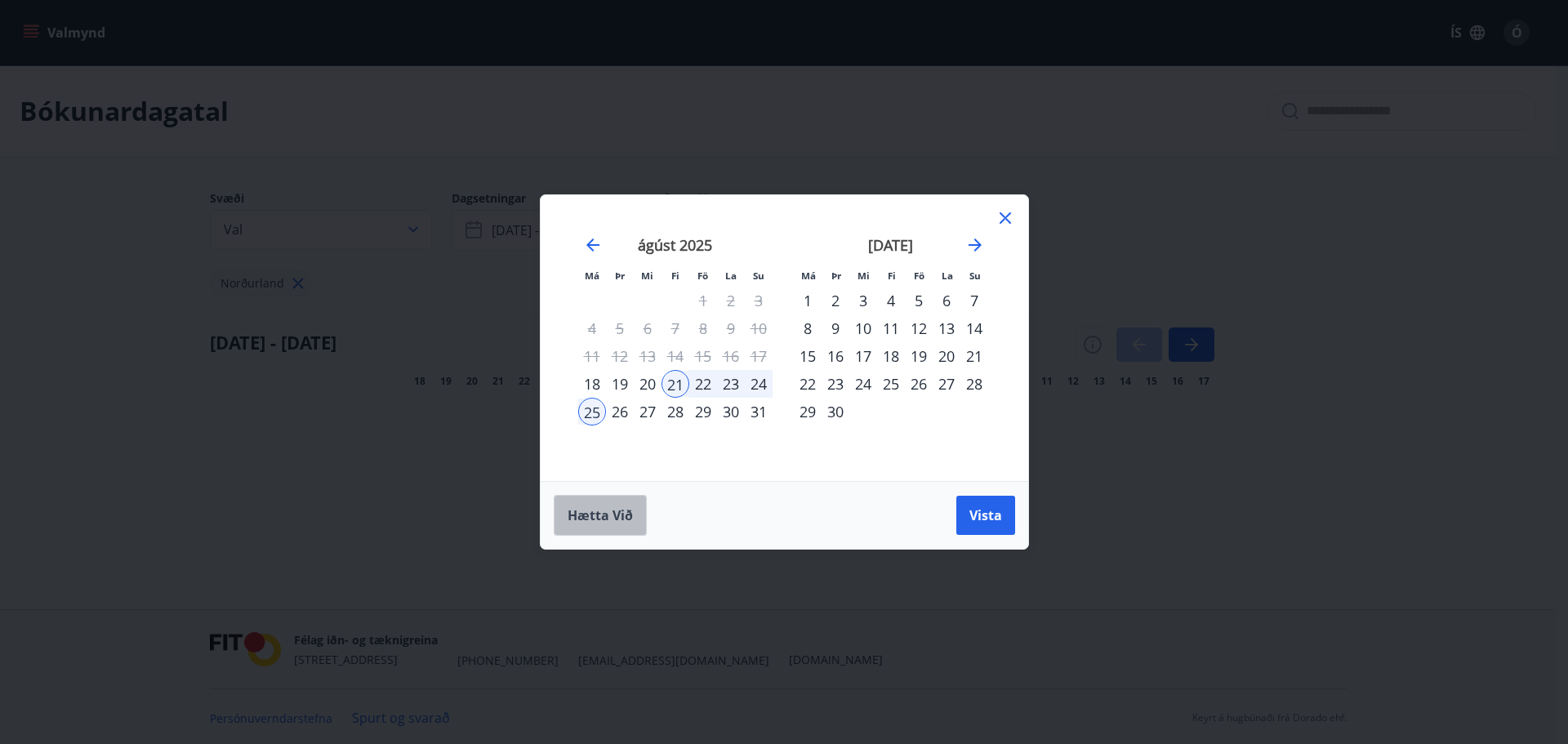
click at [607, 512] on span "Hætta við" at bounding box center [600, 515] width 66 height 18
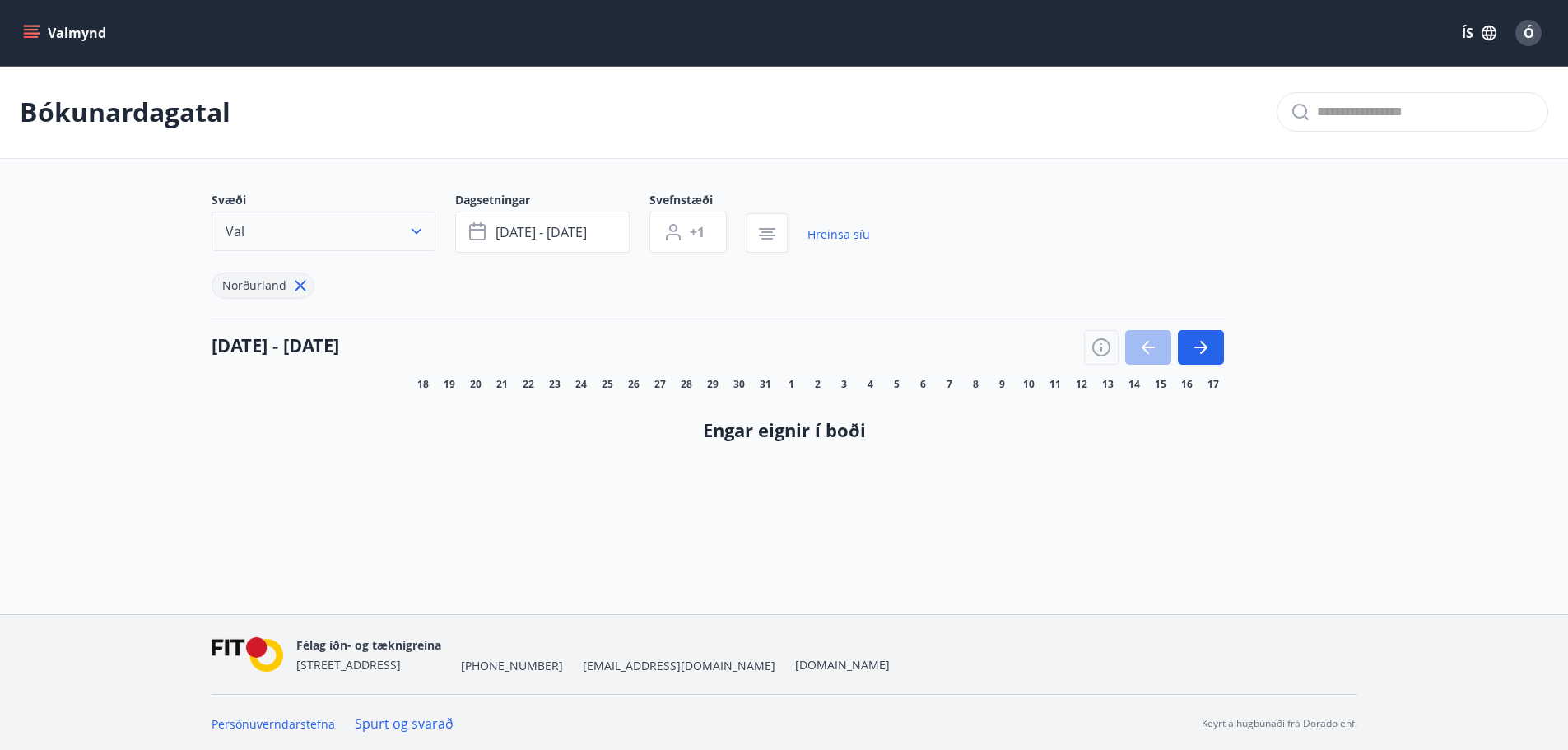
click at [416, 228] on icon "button" at bounding box center [416, 231] width 16 height 16
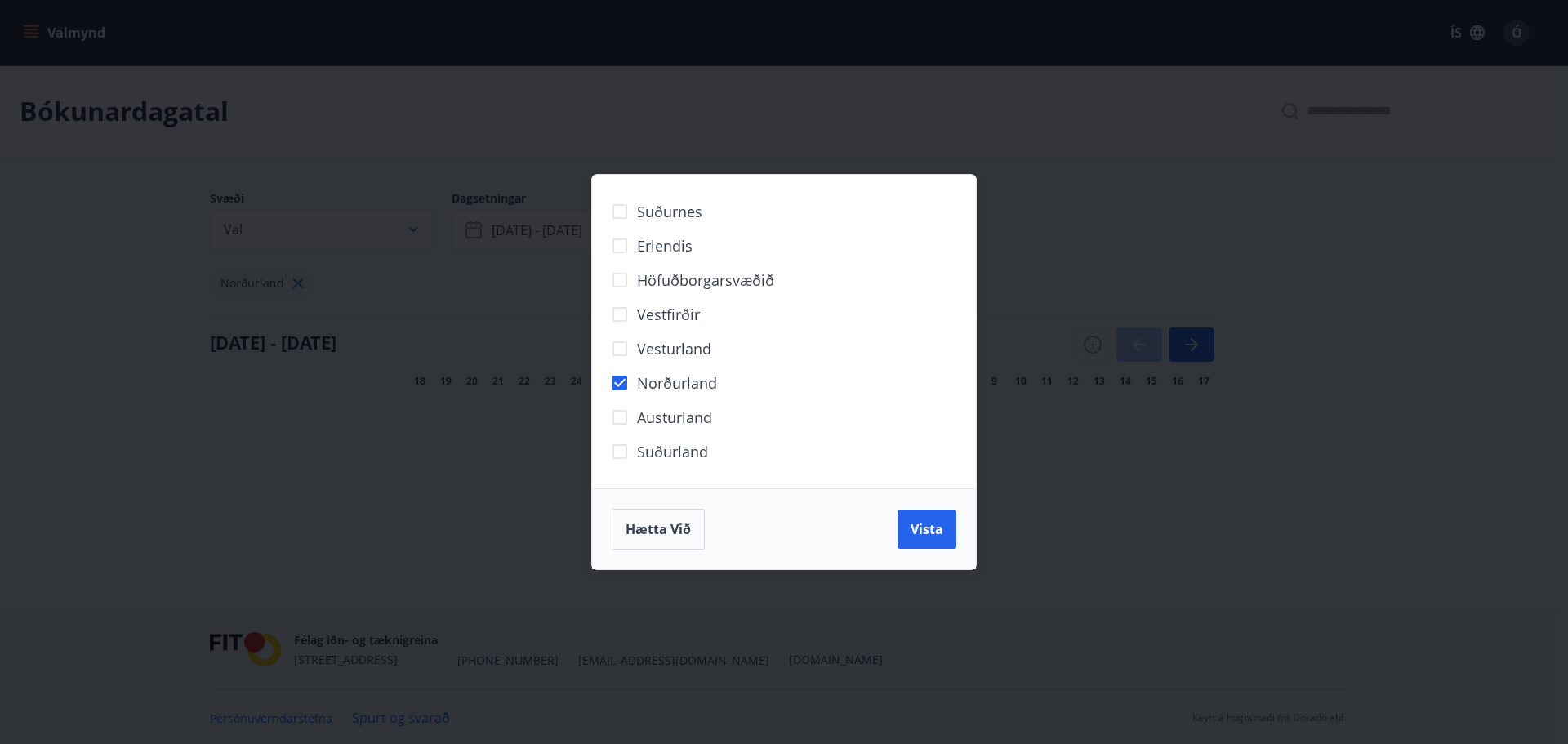
click at [306, 215] on div "Suðurnes Erlendis Höfuðborgarsvæðið [GEOGRAPHIC_DATA] [GEOGRAPHIC_DATA] [GEOGRA…" at bounding box center [784, 372] width 1568 height 744
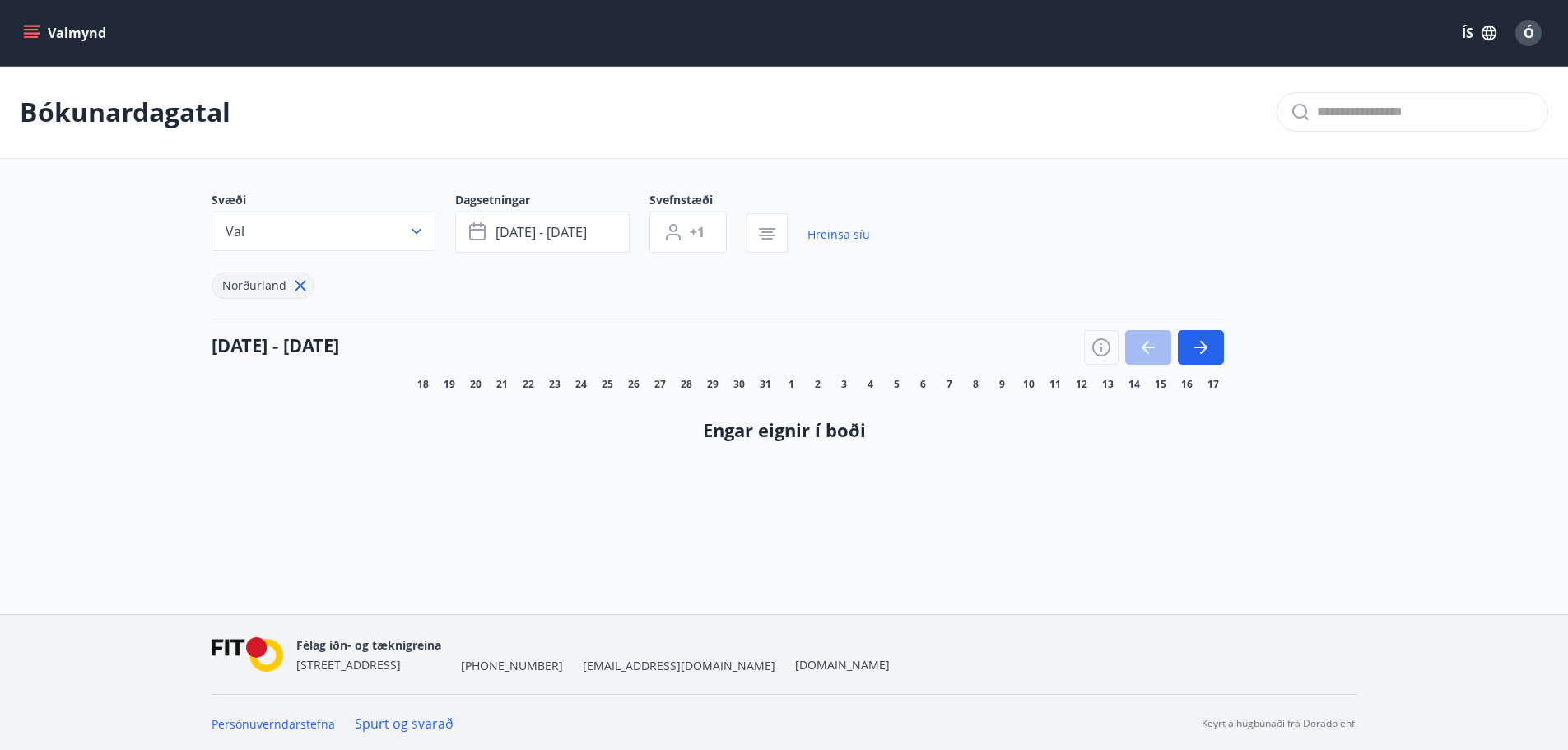
click at [59, 33] on button "Valmynd" at bounding box center [66, 33] width 93 height 30
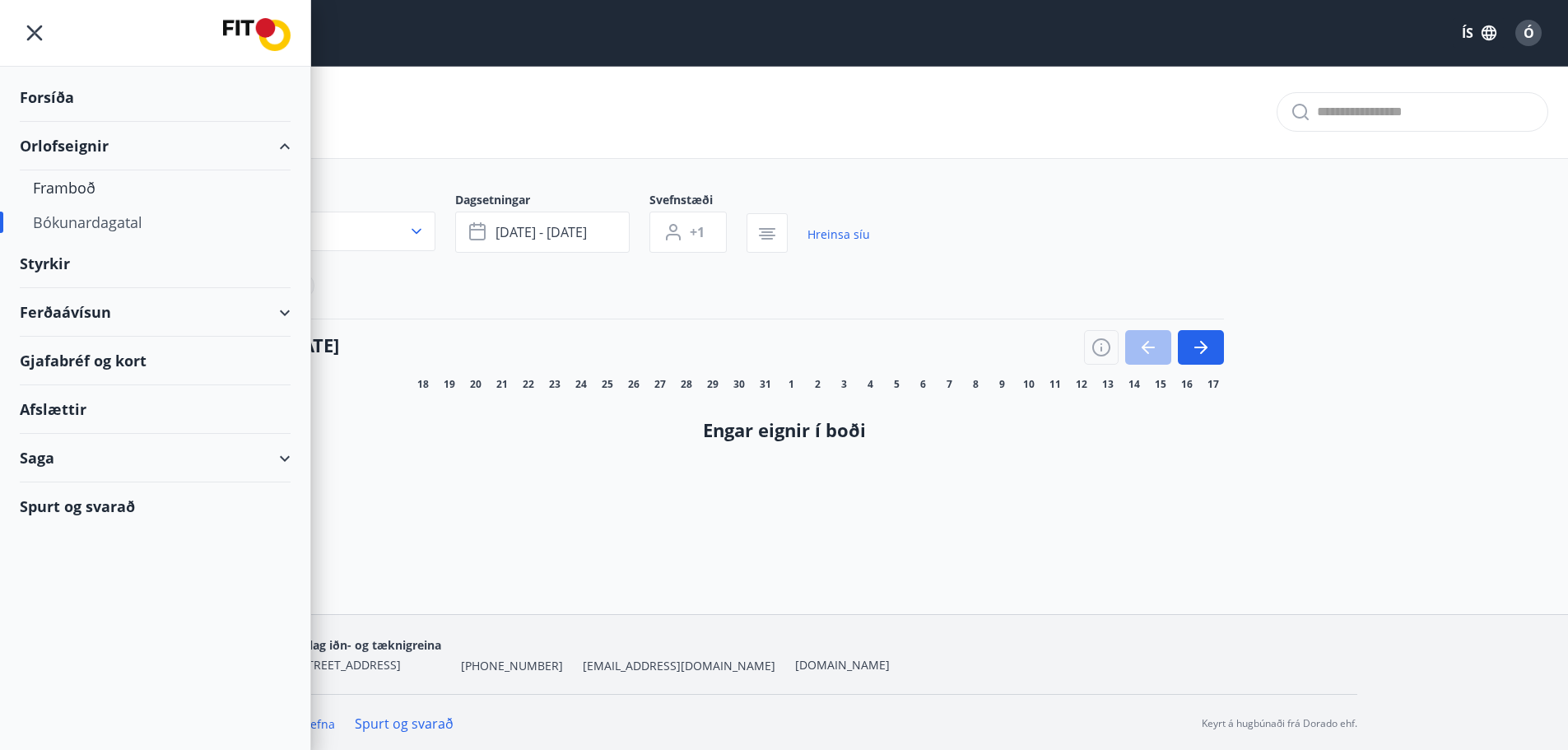
click at [116, 215] on div "Bókunardagatal" at bounding box center [154, 222] width 245 height 34
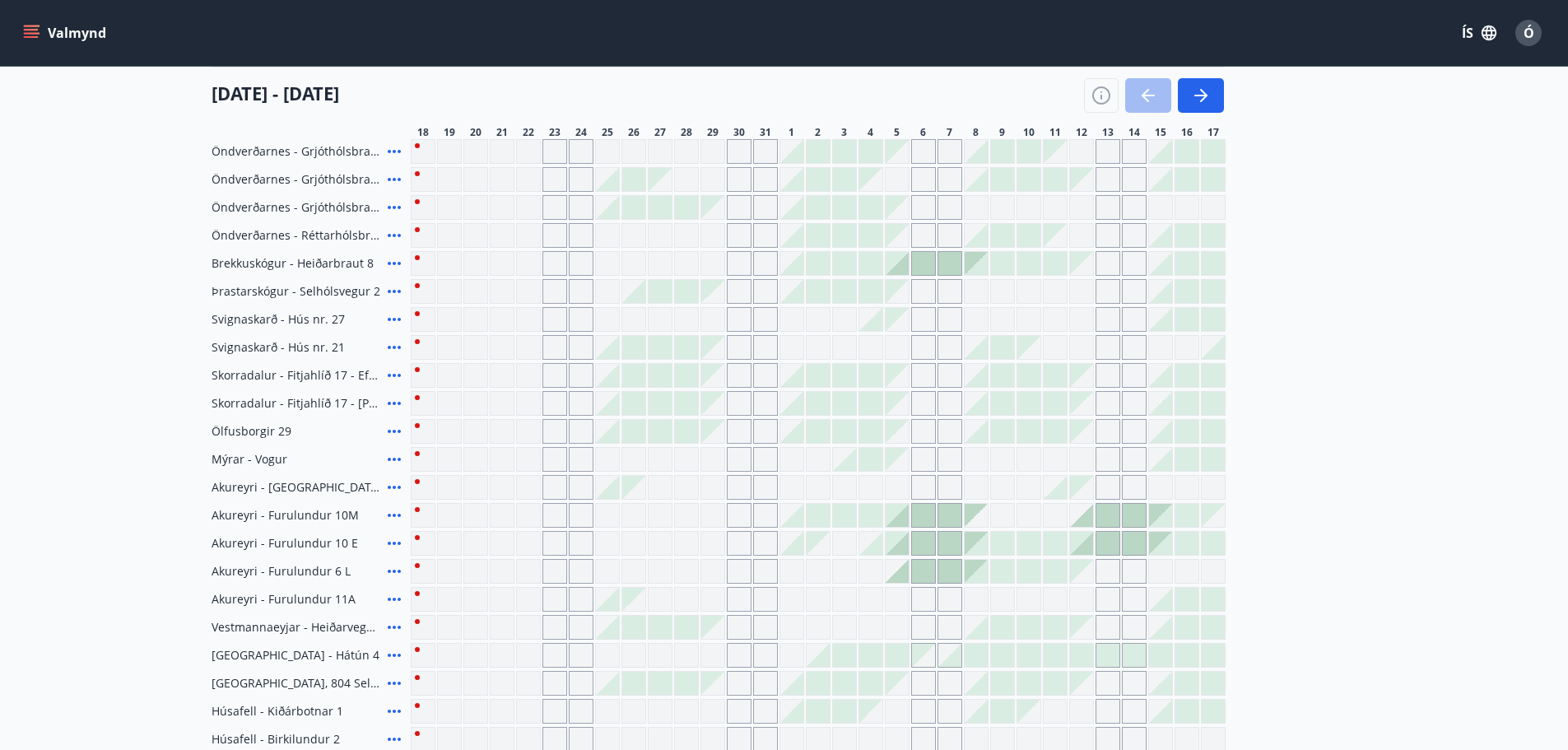
scroll to position [412, 0]
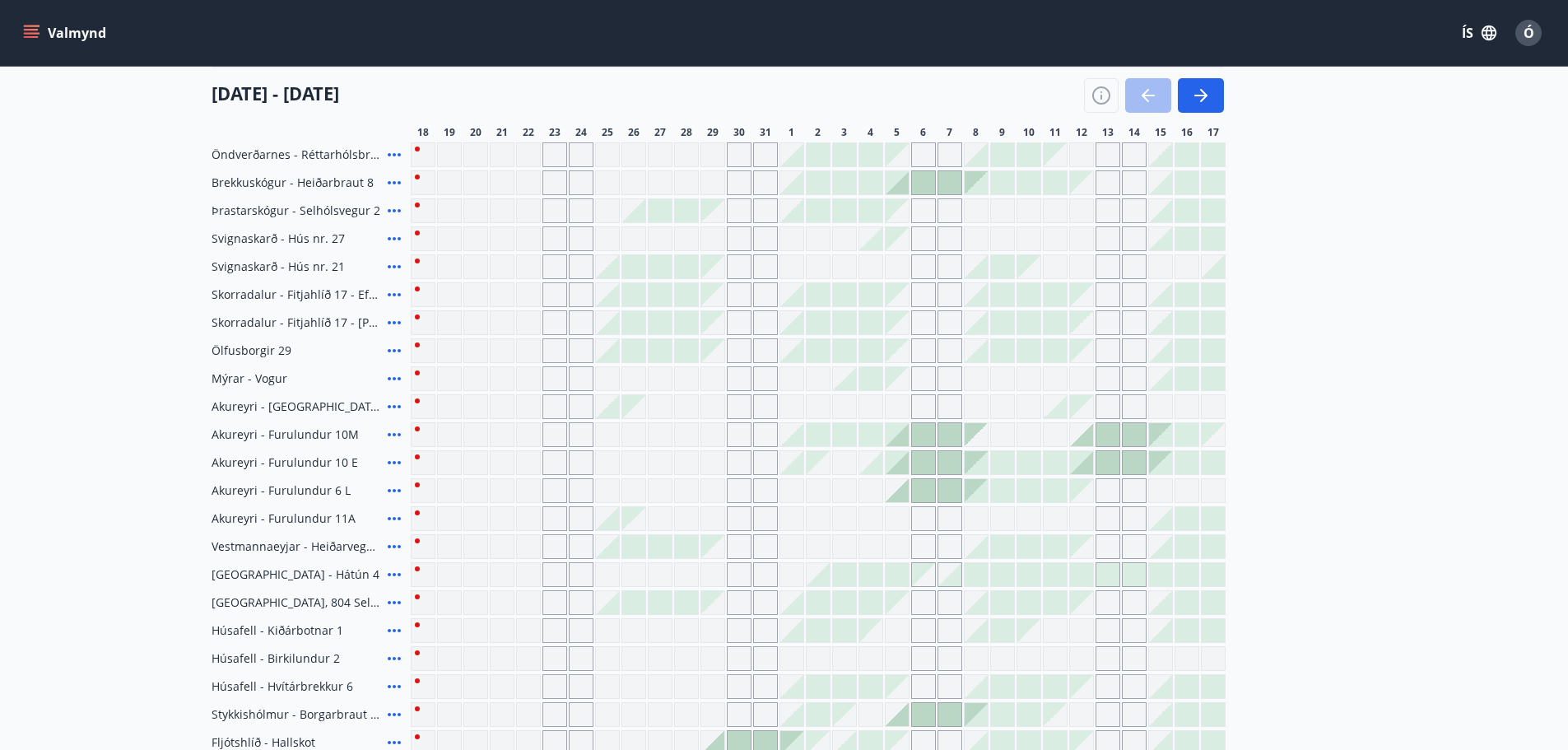
click at [555, 407] on div "Gráir dagar eru ekki bókanlegir" at bounding box center [554, 406] width 25 height 25
click at [559, 155] on div "Gráir dagar eru ekki bókanlegir" at bounding box center [554, 154] width 25 height 25
click at [901, 431] on div at bounding box center [897, 434] width 23 height 23
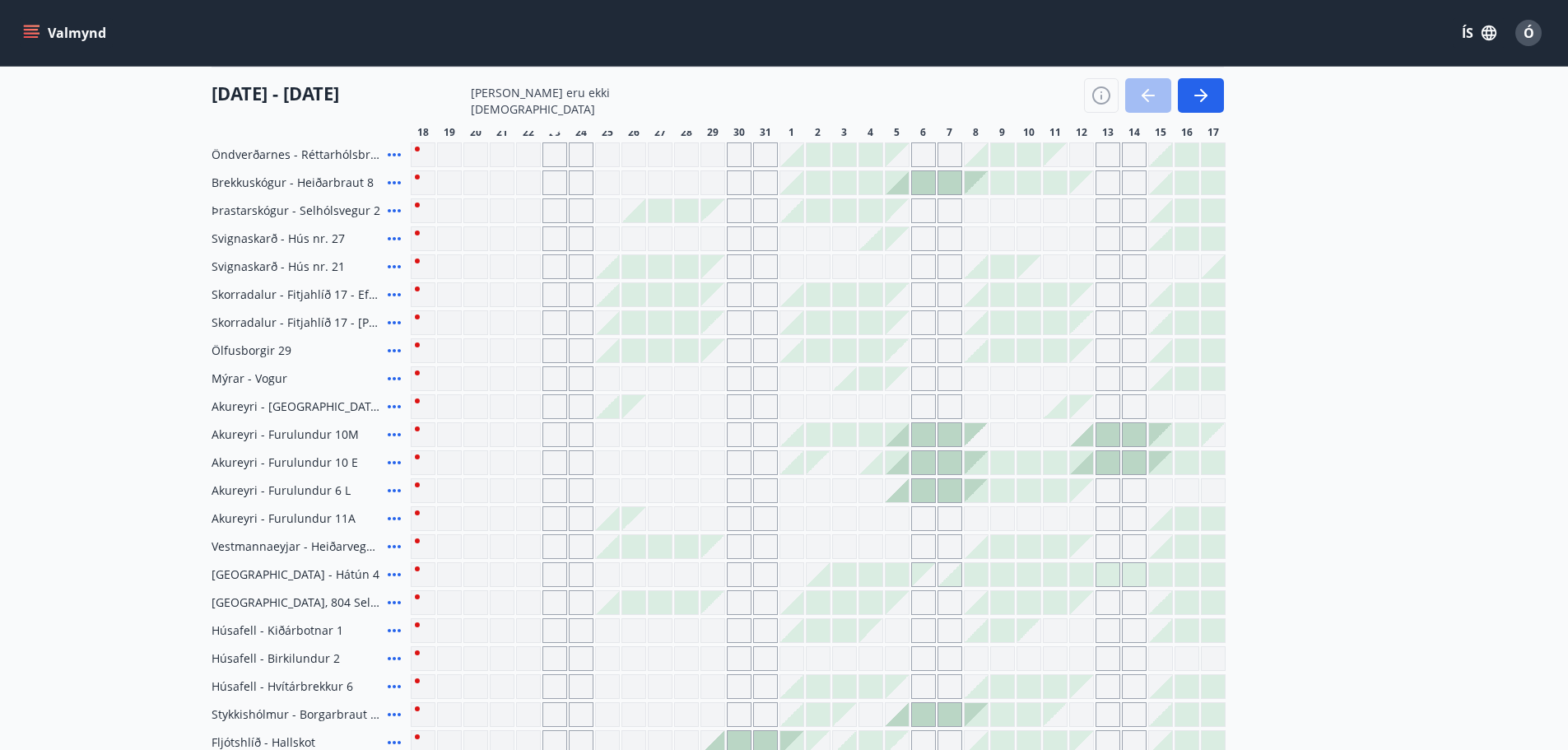
click at [923, 432] on div at bounding box center [923, 434] width 23 height 23
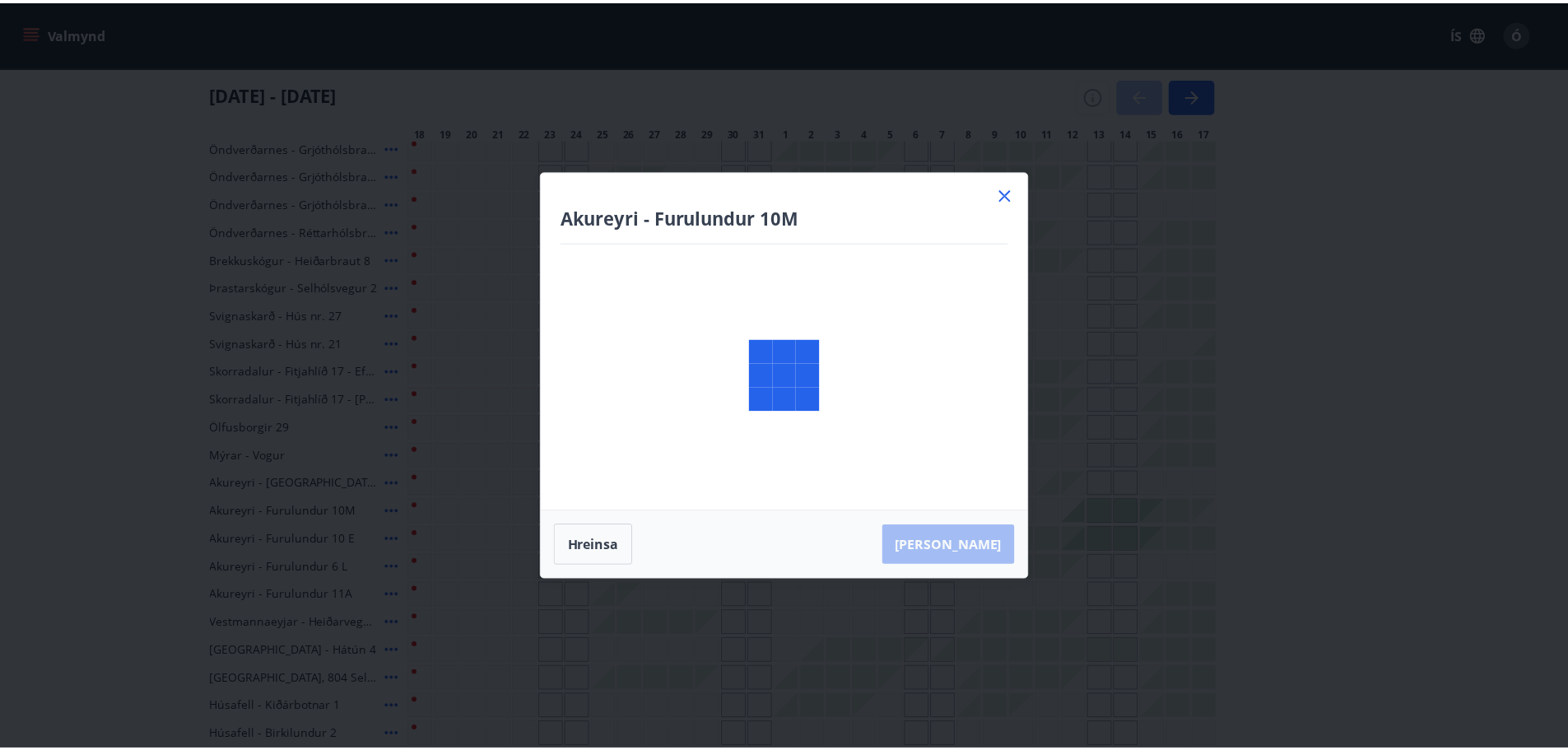
scroll to position [319, 0]
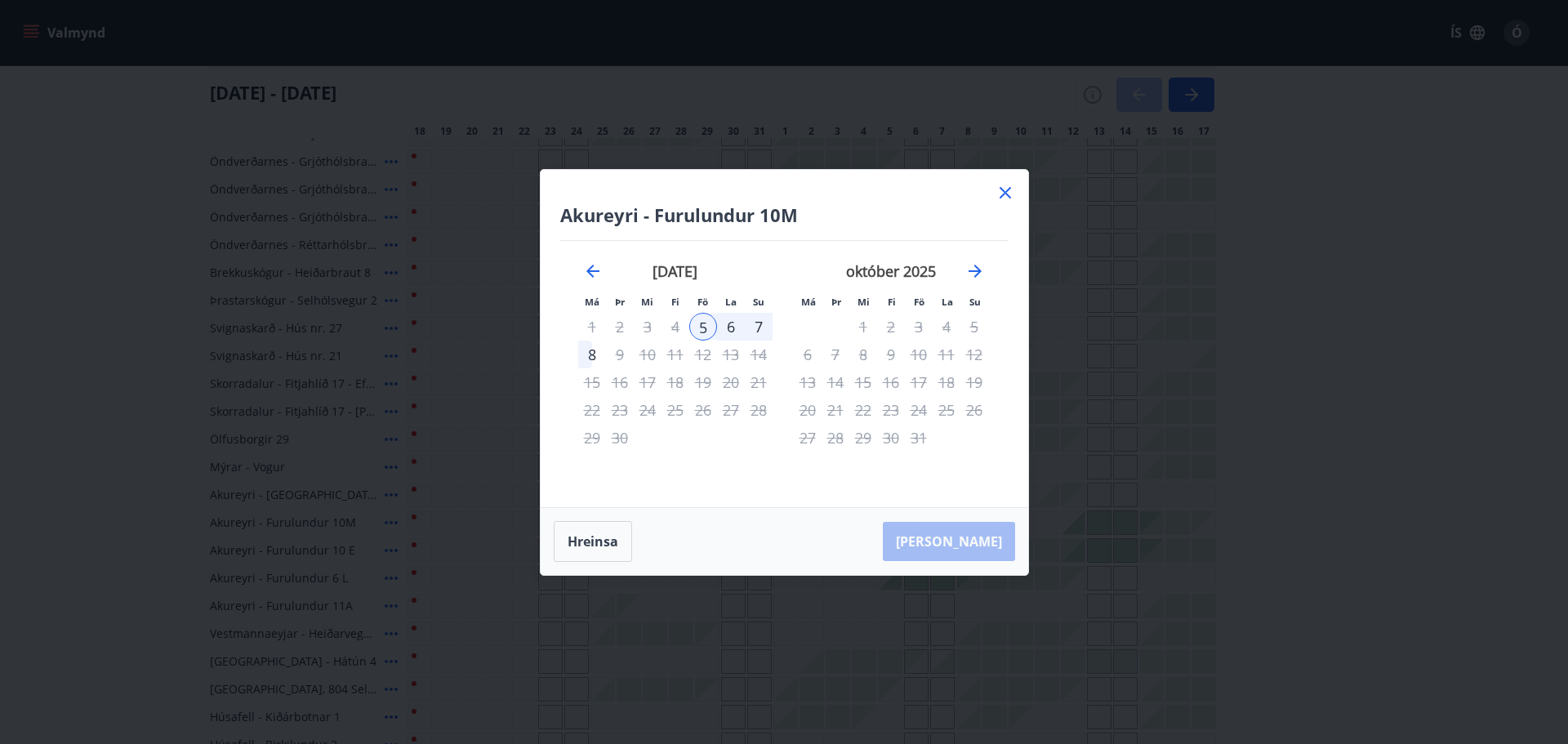
click at [1002, 188] on icon at bounding box center [1004, 192] width 20 height 20
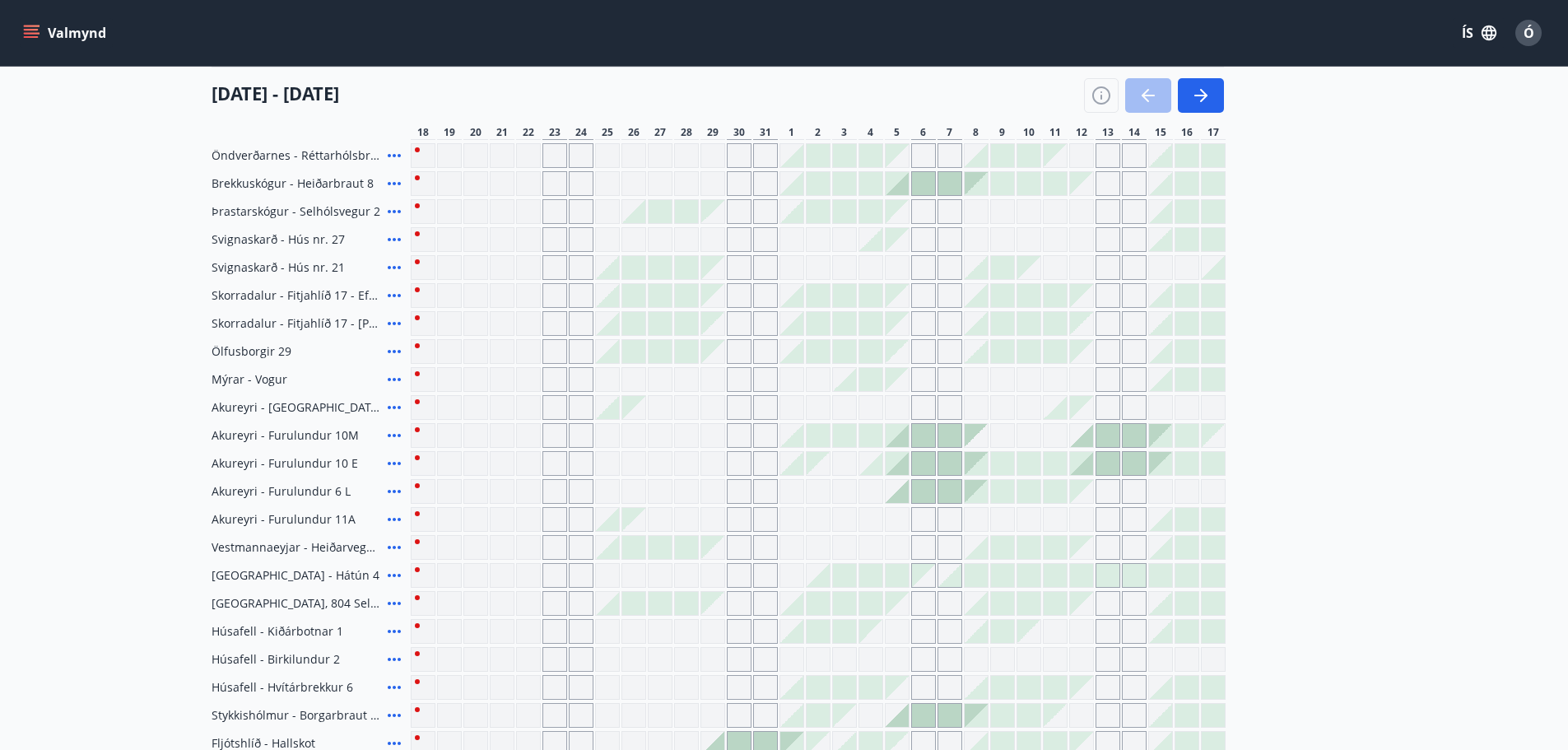
scroll to position [0, 0]
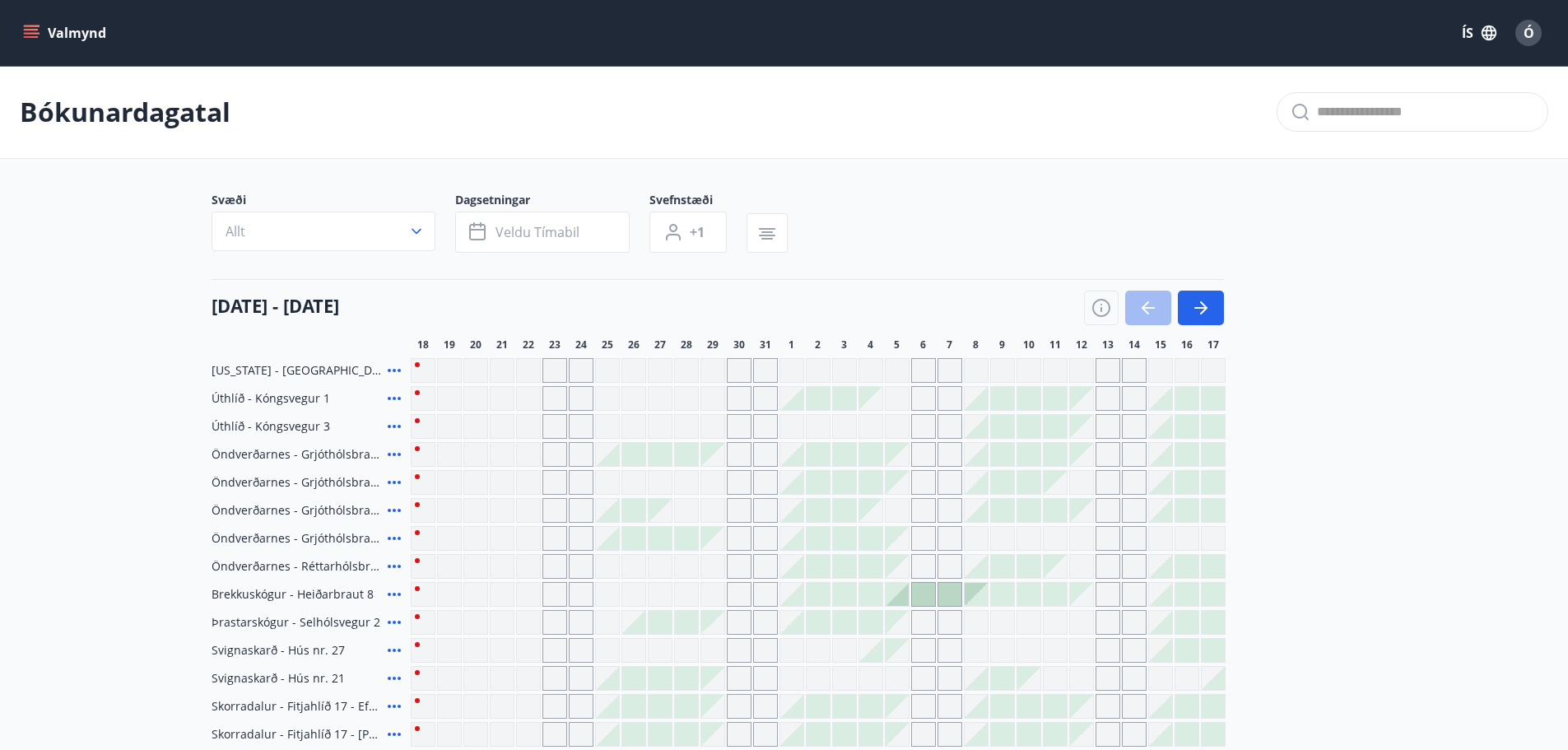
click at [64, 27] on button "Valmynd" at bounding box center [66, 33] width 93 height 30
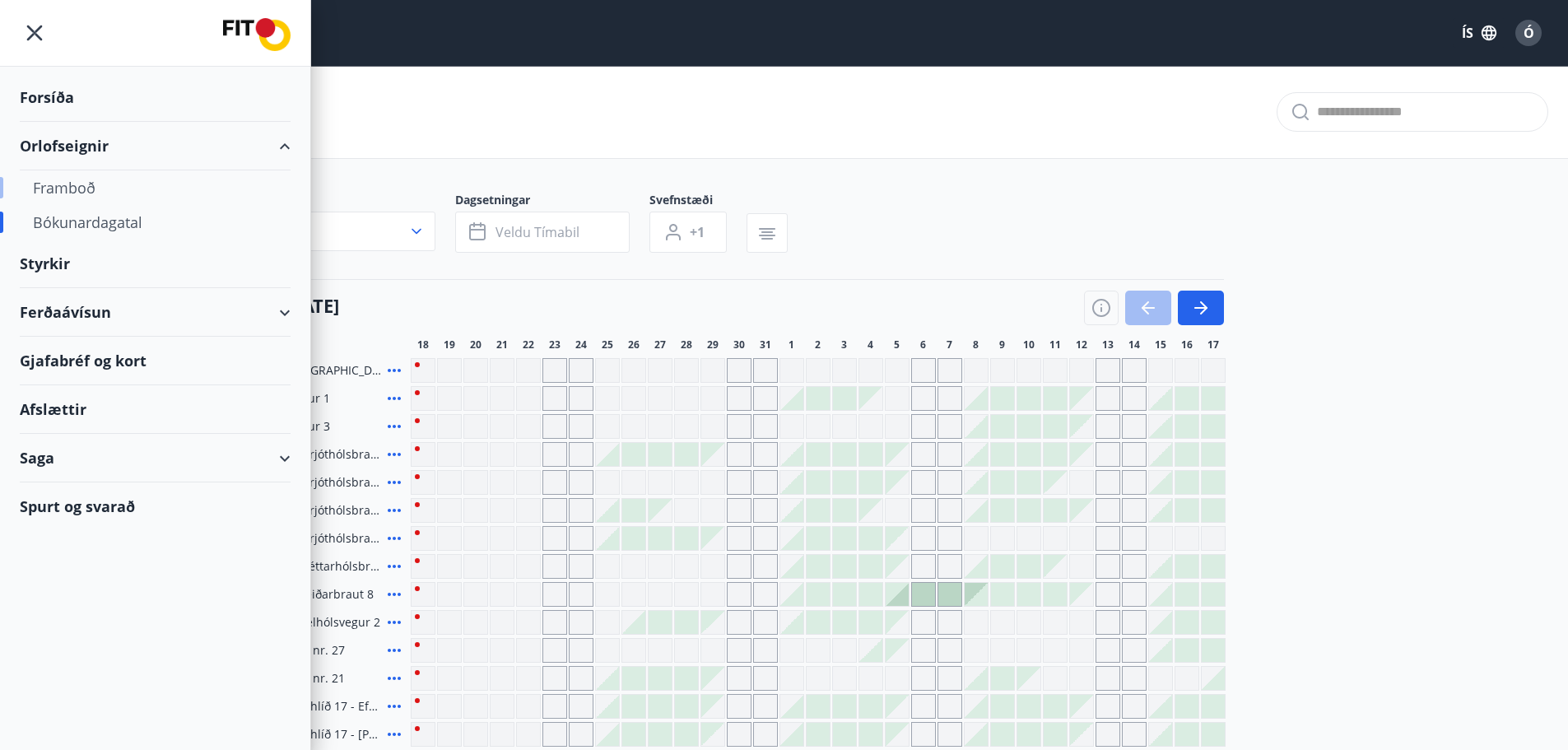
click at [75, 191] on div "Framboð" at bounding box center [154, 188] width 245 height 34
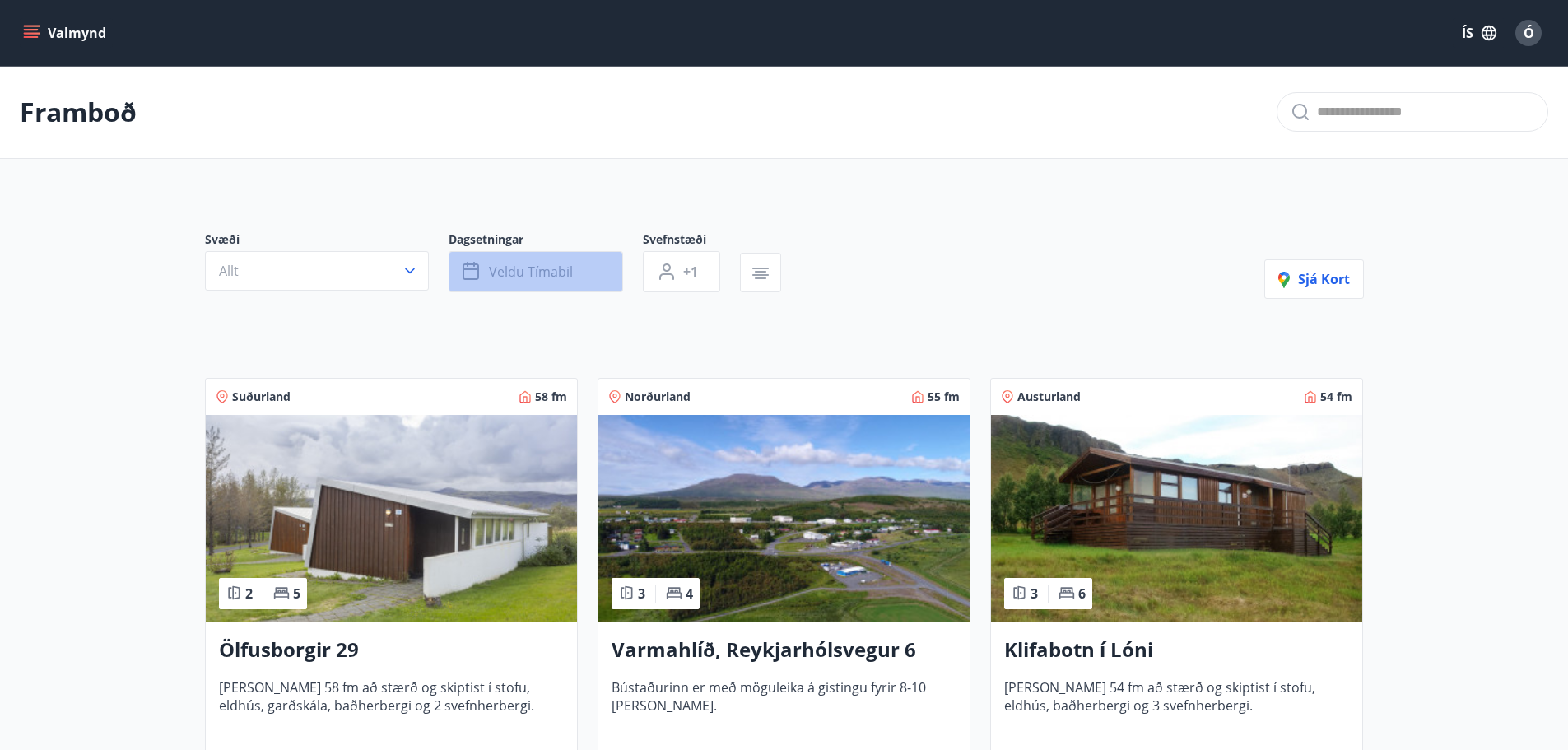
click at [602, 273] on button "Veldu tímabil" at bounding box center [536, 272] width 174 height 41
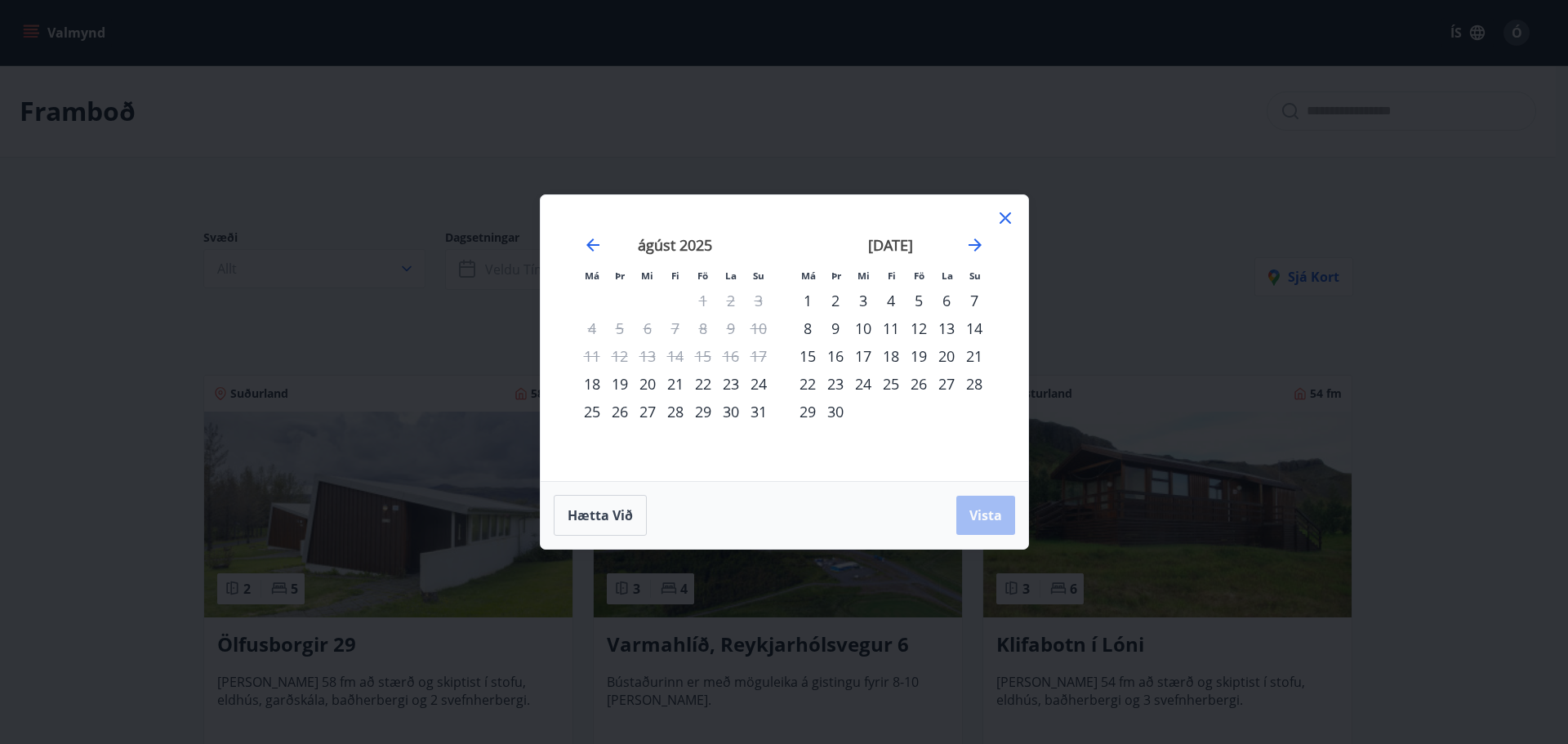
click at [700, 379] on div "22" at bounding box center [703, 384] width 28 height 28
click at [700, 409] on div "29" at bounding box center [703, 411] width 28 height 28
click at [974, 515] on span "Vista" at bounding box center [986, 515] width 32 height 18
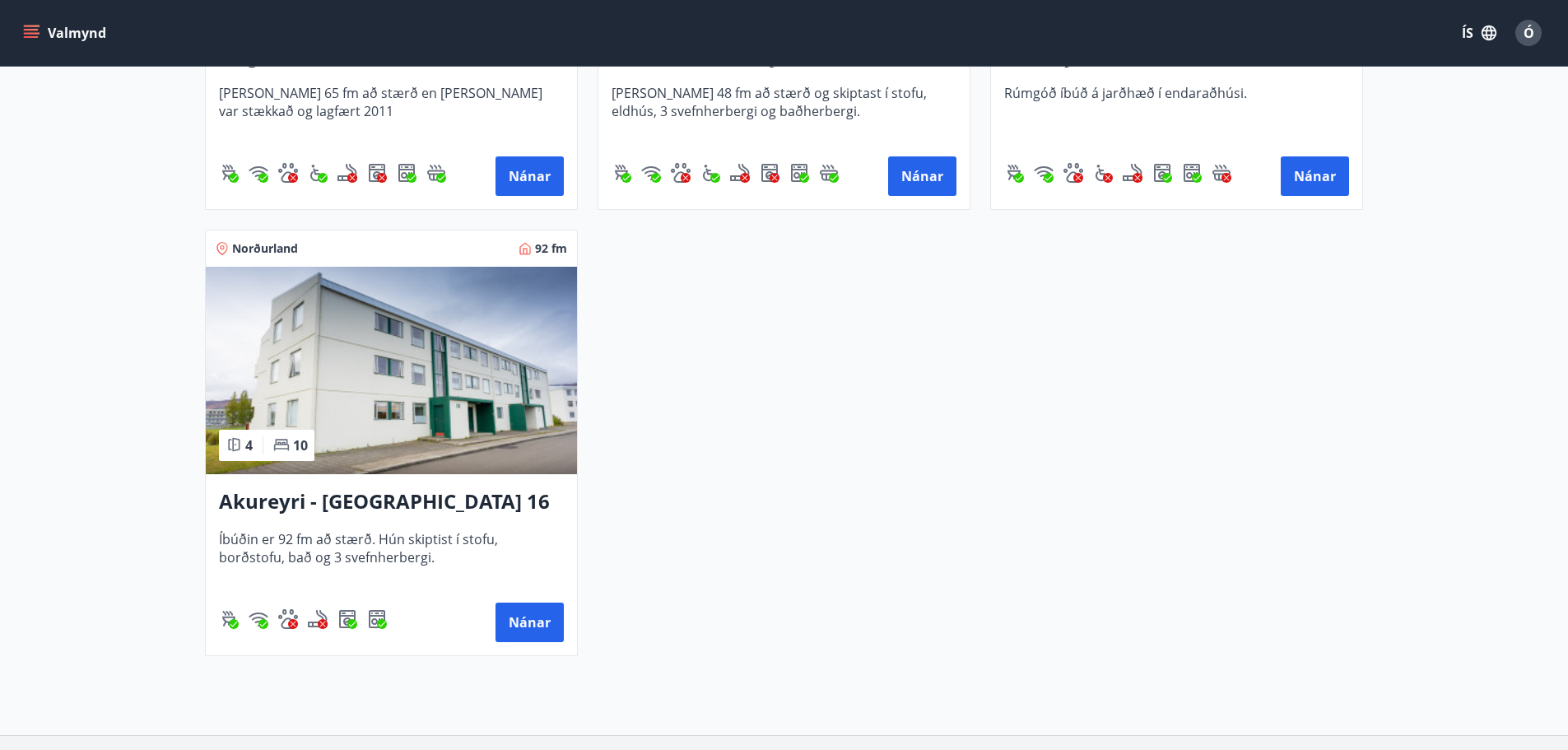
scroll to position [2056, 0]
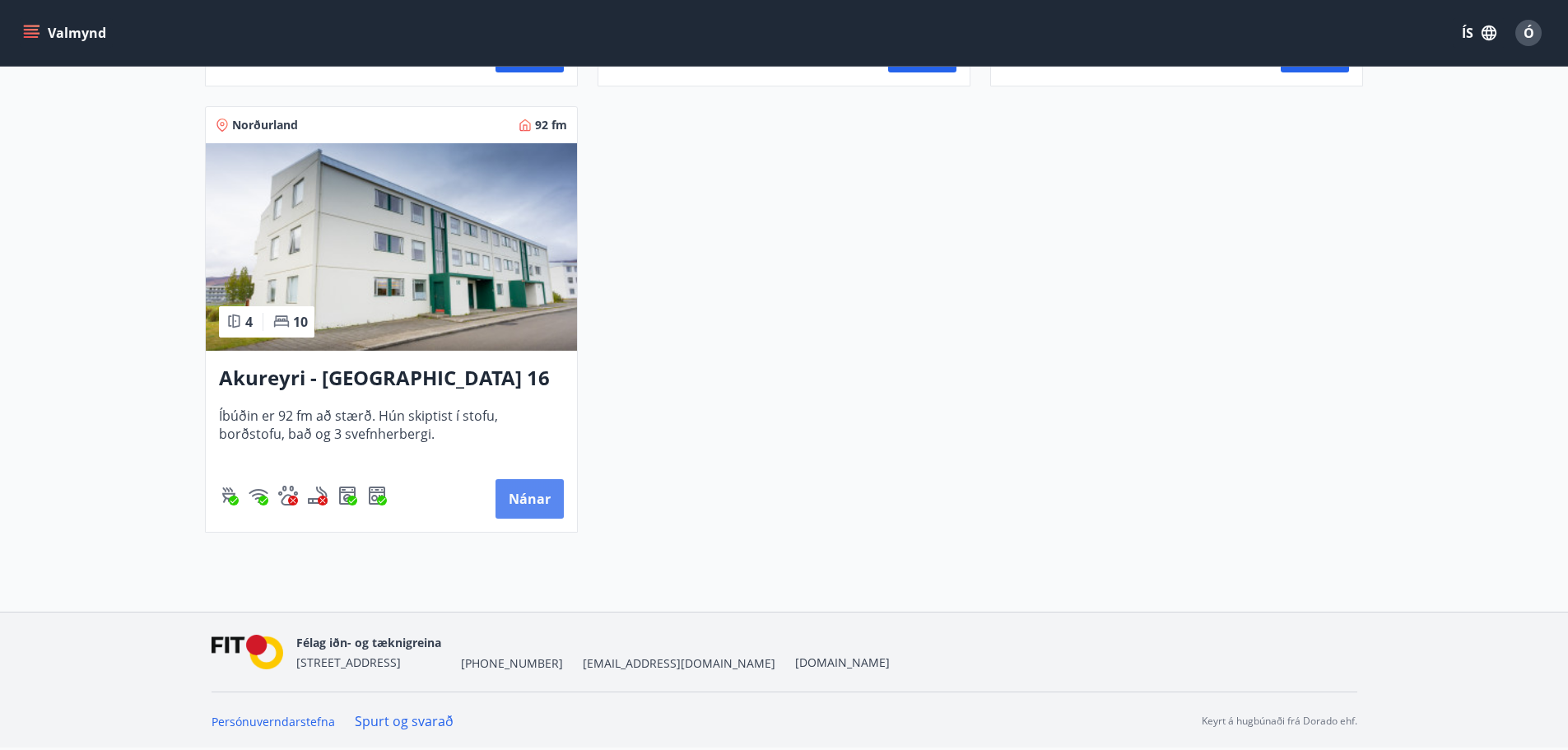
click at [518, 492] on button "Nánar" at bounding box center [530, 499] width 69 height 39
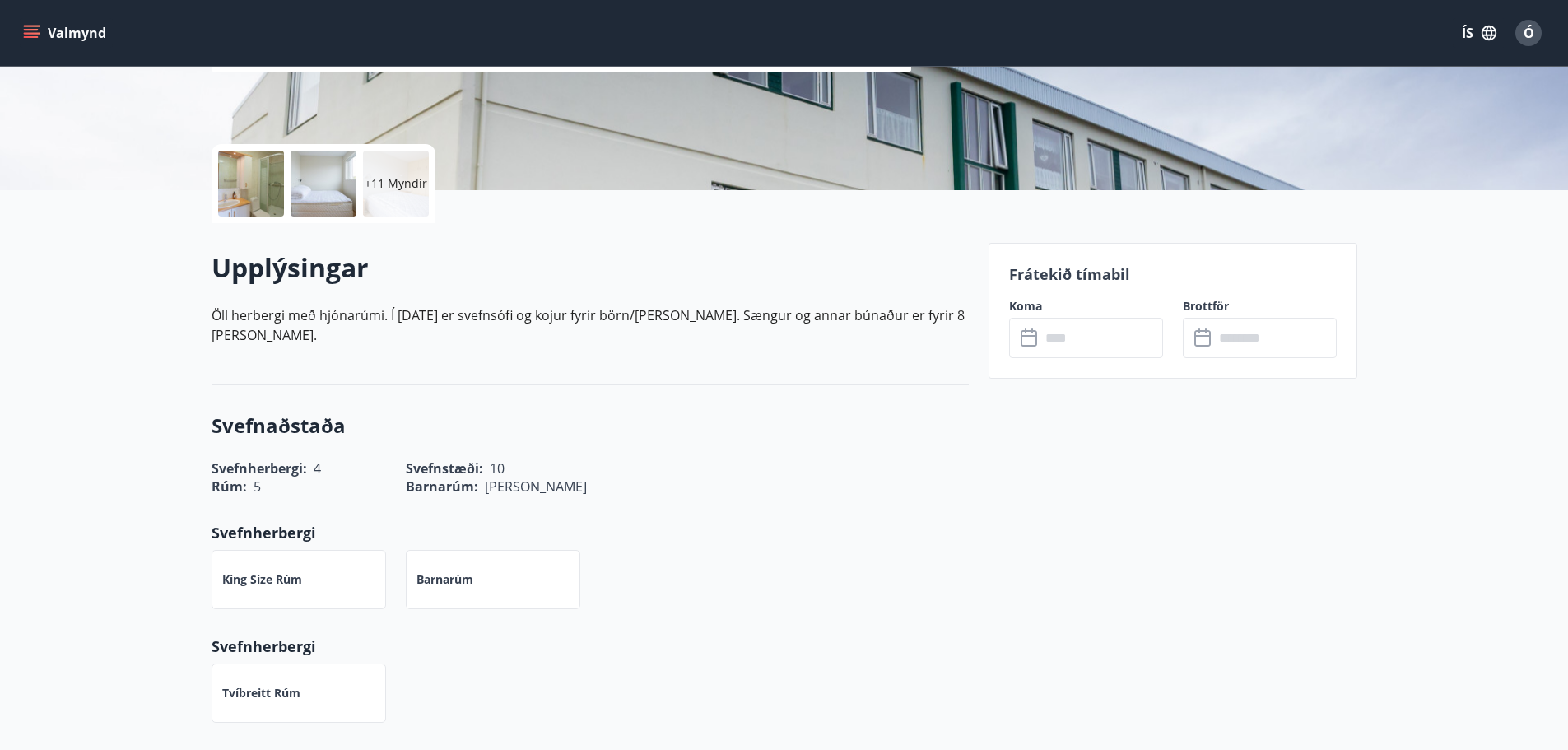
scroll to position [330, 0]
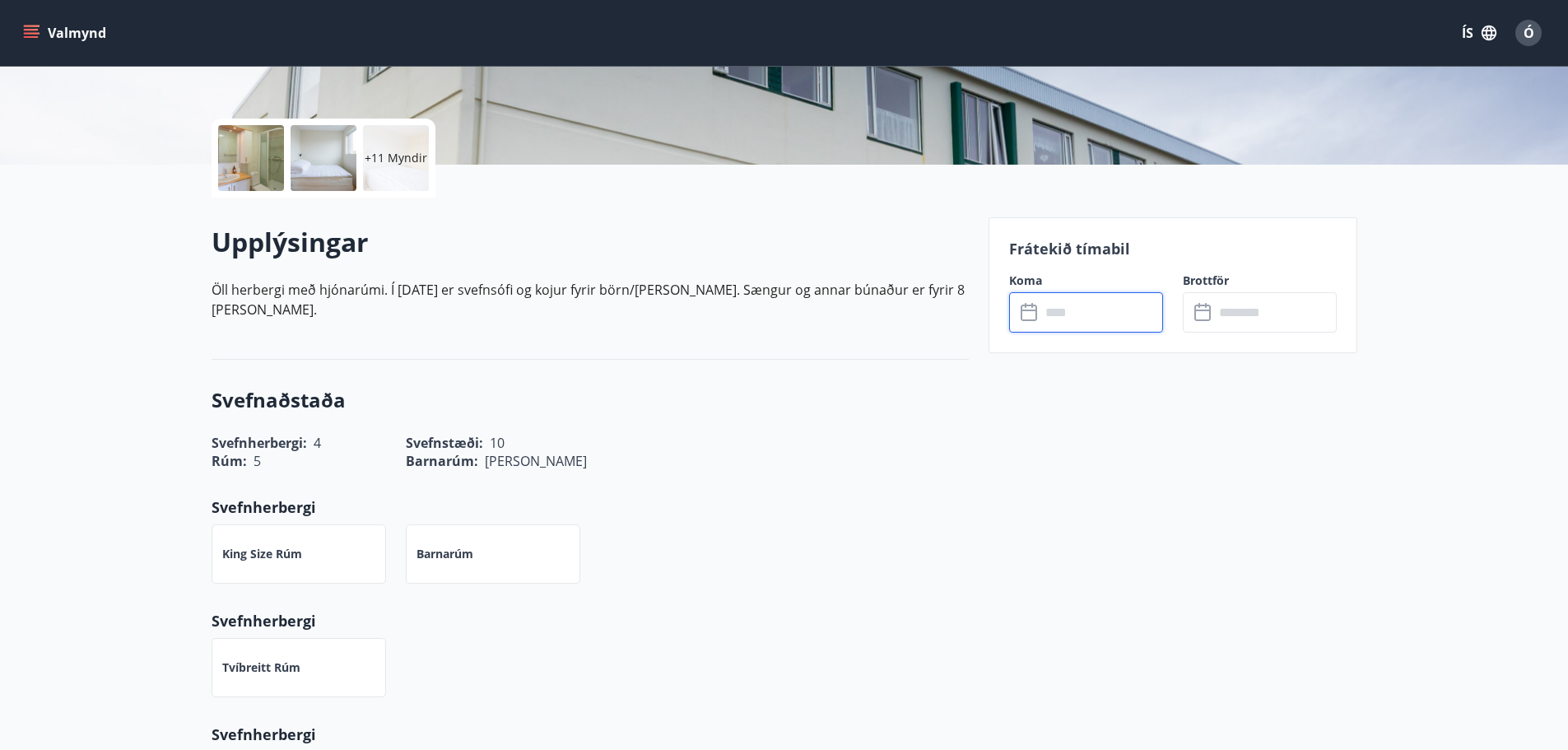
click at [1064, 313] on input "text" at bounding box center [1101, 312] width 123 height 40
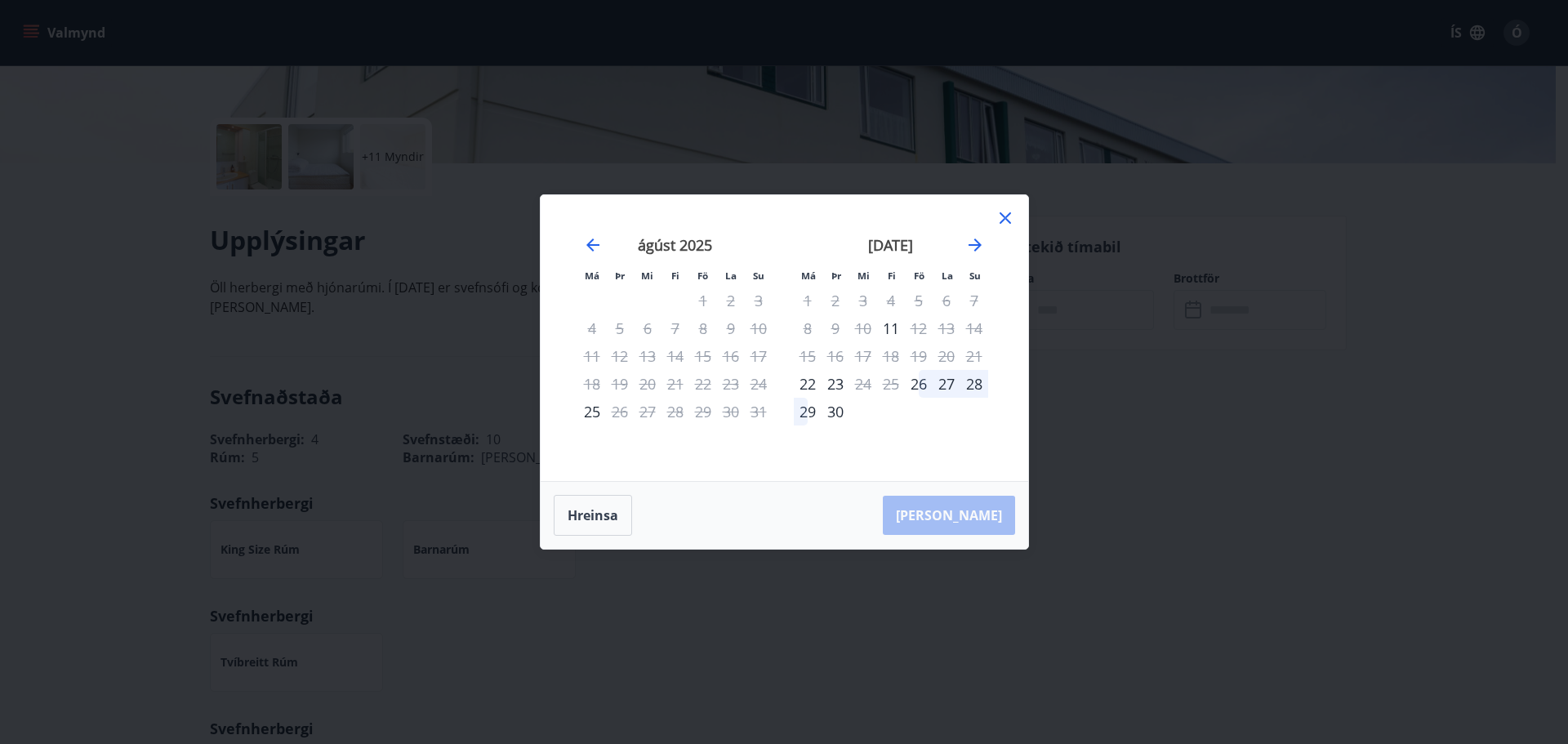
click at [1004, 218] on icon at bounding box center [1004, 218] width 20 height 20
